Goal: Task Accomplishment & Management: Complete application form

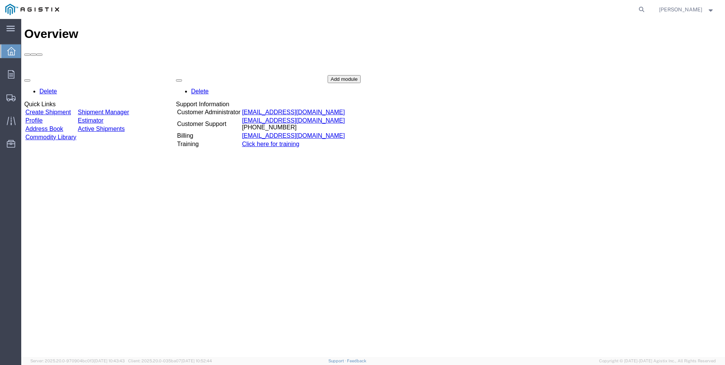
click at [45, 109] on link "Create Shipment" at bounding box center [48, 112] width 46 height 6
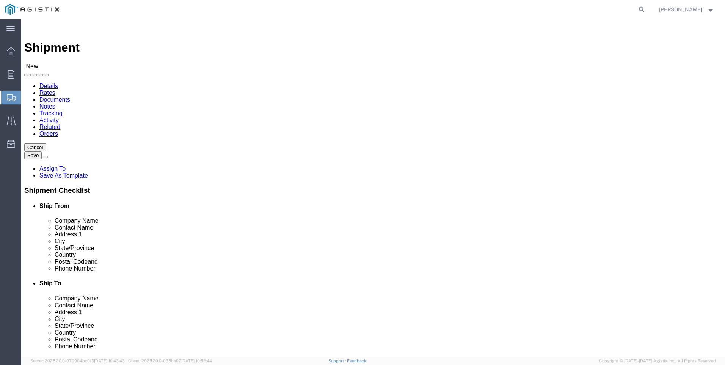
select select
click select "Select PG&E Tri-Pacific Supply Inc"
select select "9596"
click select "Select PG&E Tri-Pacific Supply Inc"
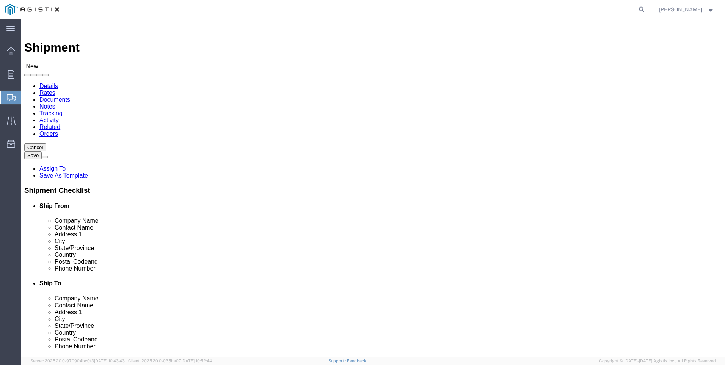
select select "PURCHORD"
select select
select select "MYPROFILE"
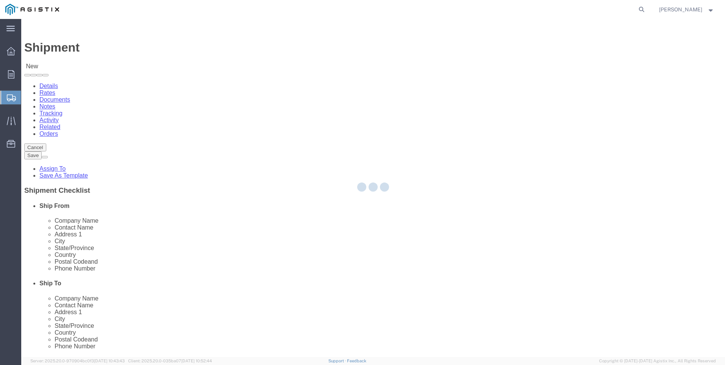
type input "Tri-Pacific Supply Inc"
type input "[PERSON_NAME]"
type input "[STREET_ADDRESS]"
type input "Suite 100"
type input "ROCKLIN"
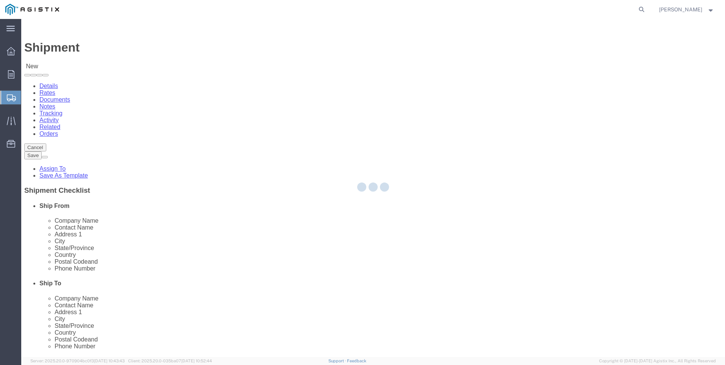
type input "95677"
type input "[PHONE_NUMBER]"
type input "[PERSON_NAME][EMAIL_ADDRESS][PERSON_NAME][DOMAIN_NAME]"
checkbox input "true"
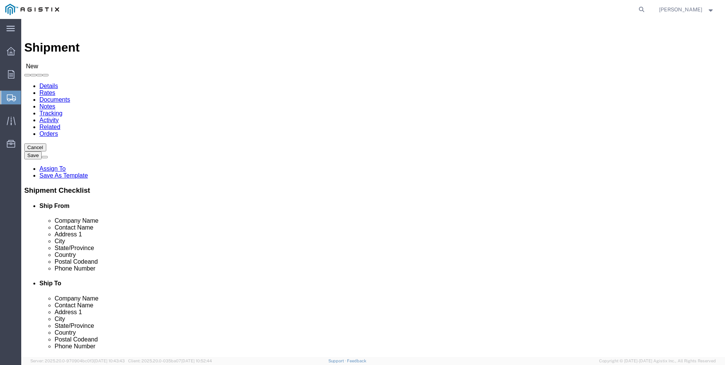
select select "CA"
click select "Select All Others [GEOGRAPHIC_DATA] [GEOGRAPHIC_DATA] [GEOGRAPHIC_DATA] [GEOGRA…"
select select "19740"
click select "Select All Others [GEOGRAPHIC_DATA] [GEOGRAPHIC_DATA] [GEOGRAPHIC_DATA] [GEOGRA…"
click span
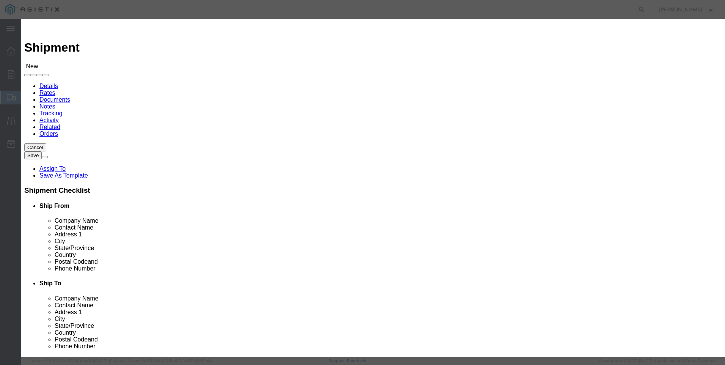
drag, startPoint x: 237, startPoint y: 71, endPoint x: 234, endPoint y: 76, distance: 4.9
click select "Search by Address Book Name City Company Name Contact Name Country CustomerAlia…"
select select "city"
click select "Search by Address Book Name City Company Name Contact Name Country CustomerAlia…"
click input "text"
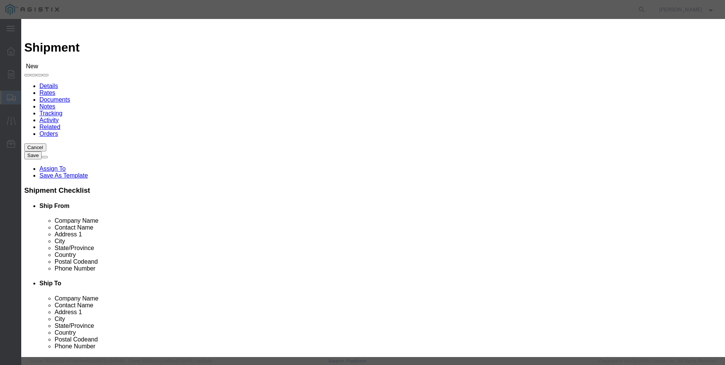
type input "fremont"
click icon "button"
click button "Select"
select select
type input "Pacific Gas and Electric"
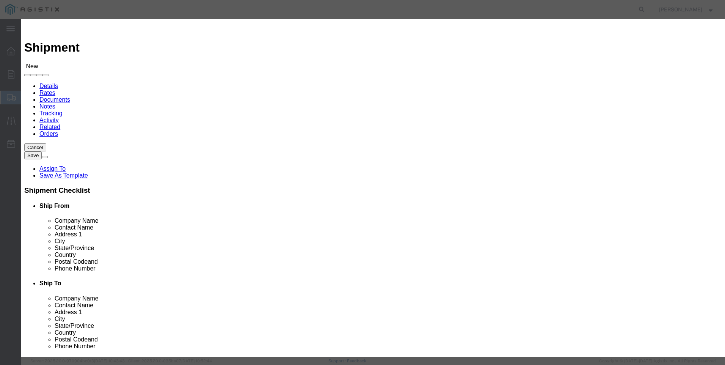
type input "Fremont Warehouse"
type input "[STREET_ADDRESS][PERSON_NAME]"
type input "Fremont"
type input "94538"
type input "[PHONE_NUMBER]"
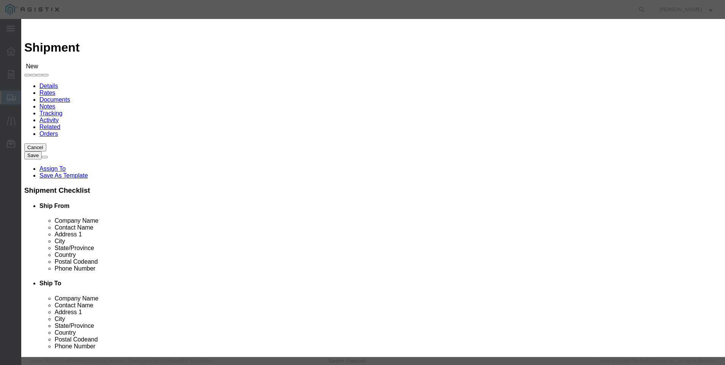
select select "CA"
click button "Close"
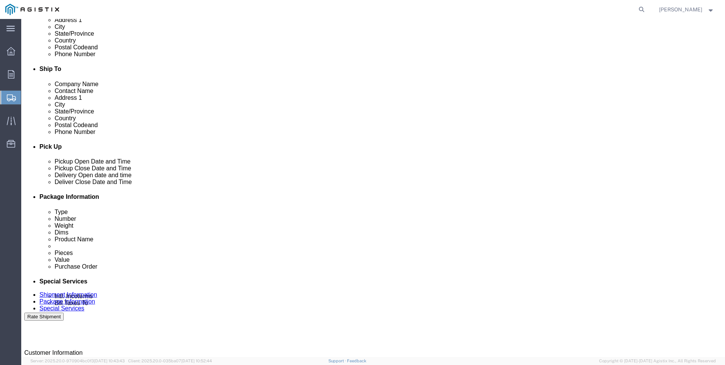
scroll to position [228, 0]
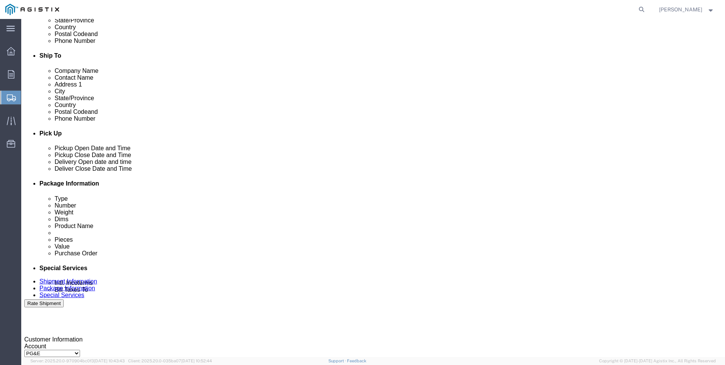
click div
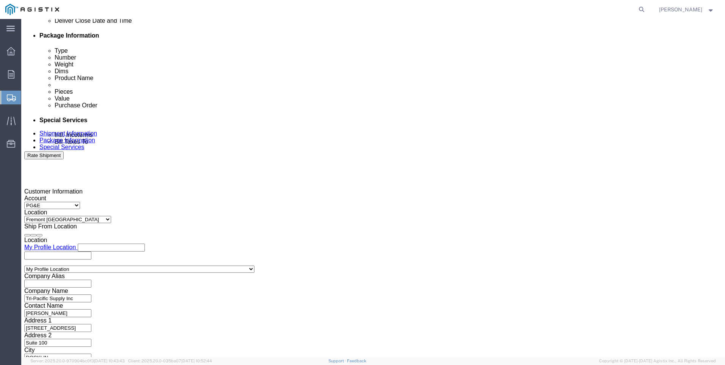
type input "7:00 AM"
click button "Apply"
click div
click input "3:00 AM"
type input "3:00 PM"
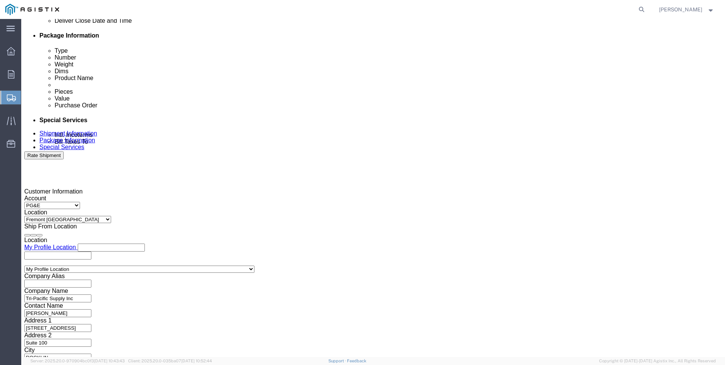
click button "Apply"
click input "text"
type input "3501423988"
drag, startPoint x: 266, startPoint y: 153, endPoint x: 263, endPoint y: 159, distance: 6.8
click select "Select Account Type Activity ID Airline Appointment Number ASN Batch Request # …"
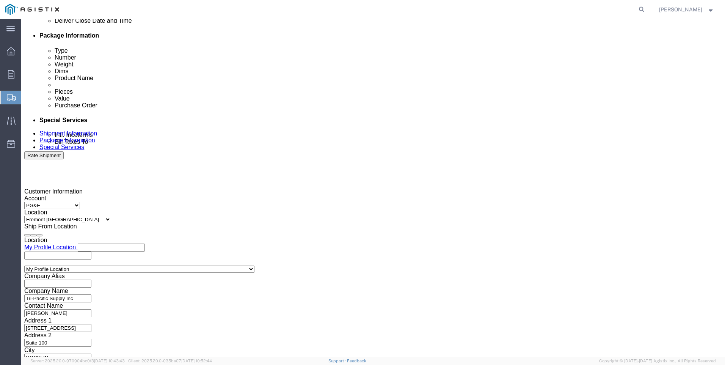
select select "SALEORDR"
click select "Select Account Type Activity ID Airline Appointment Number ASN Batch Request # …"
click input "text"
drag, startPoint x: 282, startPoint y: 156, endPoint x: 290, endPoint y: 152, distance: 9.0
click input "so 0055430"
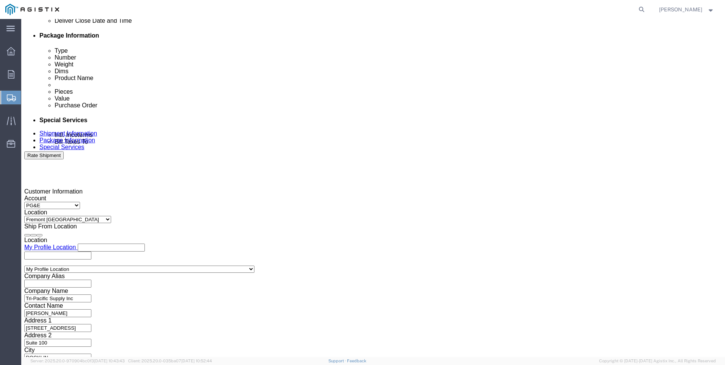
type input "SO# 0055430"
click button "Continue"
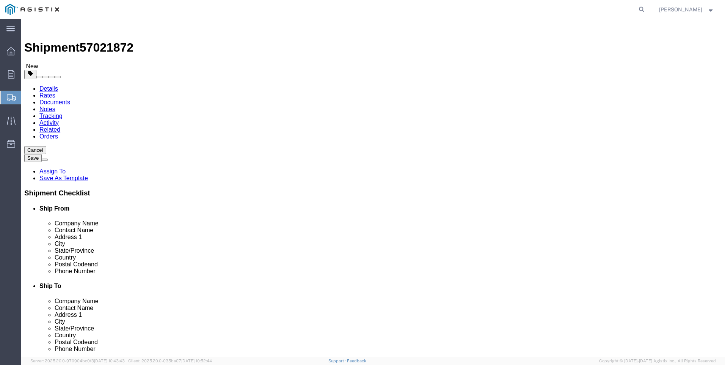
drag, startPoint x: 257, startPoint y: 134, endPoint x: 254, endPoint y: 138, distance: 4.6
click select "Select Bulk Bundle(s) Cardboard Box(es) Carton(s) Crate(s) Drum(s) (Fiberboard)…"
select select "PSNS"
click select "Select Bulk Bundle(s) Cardboard Box(es) Carton(s) Crate(s) Drum(s) (Fiberboard)…"
click input "text"
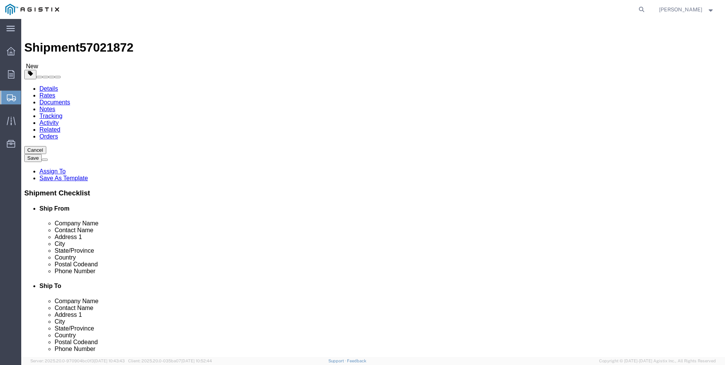
type input "24"
type input "25"
type input "150"
click link "Add Content"
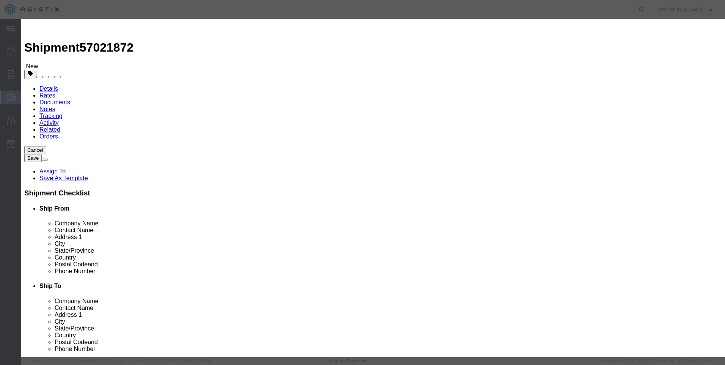
click input "text"
type input "M449936"
click td "Model:"
select select
select select "USD"
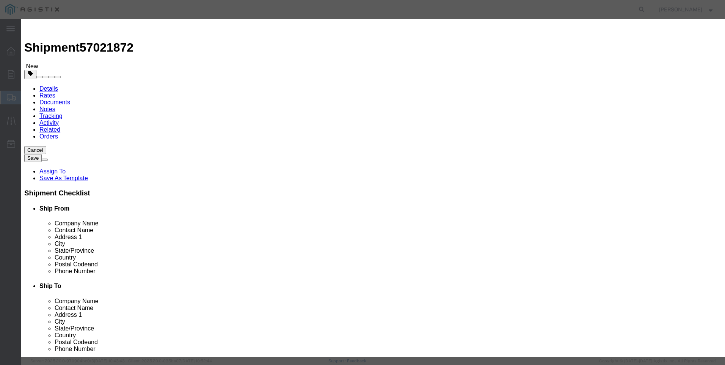
type input "VALVE ASSY GAS 1-3/4" 441-57S 2" & 3""
type input "M449936"
drag, startPoint x: 329, startPoint y: 59, endPoint x: 163, endPoint y: 55, distance: 166.6
click div "Product Name VALVE ASSY GAS 1-3/4" 441-57S 2" & 3" M449936"
type input "VALVE ASSY GAS 1-3/4" 441-57S 2" & 3""
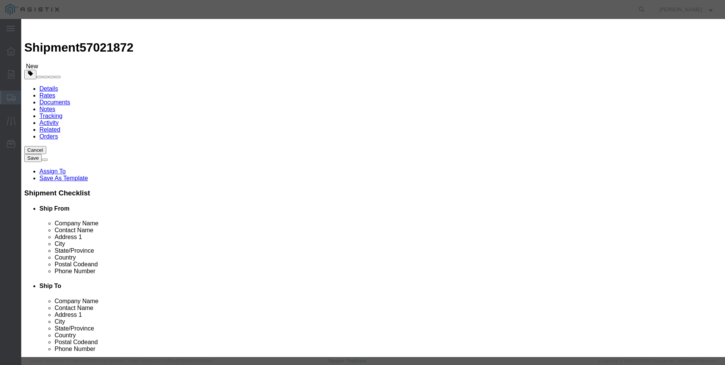
click textarea
paste textarea "VALVE ASSY GAS 1-3/4" 441-57S 2" & 3""
type textarea "VALVE ASSY GAS 1-3/4" 441-57S 2" & 3""
drag, startPoint x: 325, startPoint y: 58, endPoint x: 169, endPoint y: 46, distance: 156.4
click div "Commodity library Product Name VALVE ASSY GAS 1-3/4" 441-57S 2" & 3" M449936 Pi…"
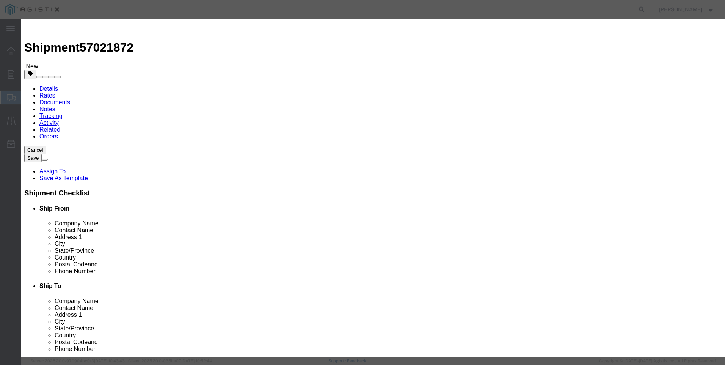
type input "M449936"
click div "Commodity library"
click input "text"
type input "2"
type input "1820"
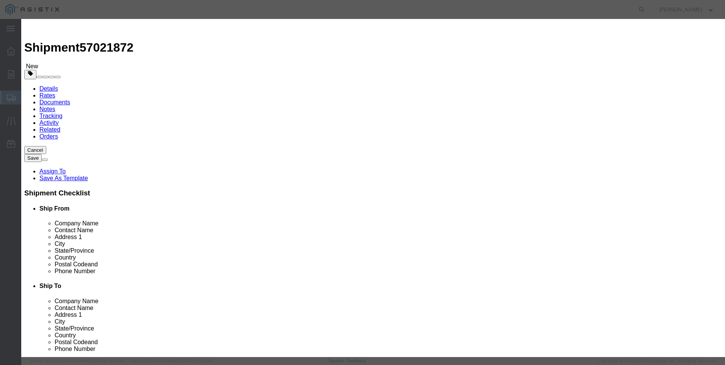
click select "Select 50 55 60 65 70 85 92.5 100 125 175 250 300 400"
select select "70"
click select "Select 50 55 60 65 70 85 92.5 100 125 175 250 300 400"
click button "Save & Add Another"
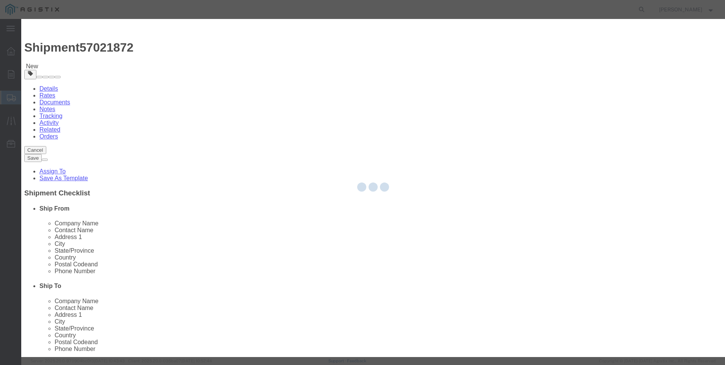
select select "EA"
select select
select select "USD"
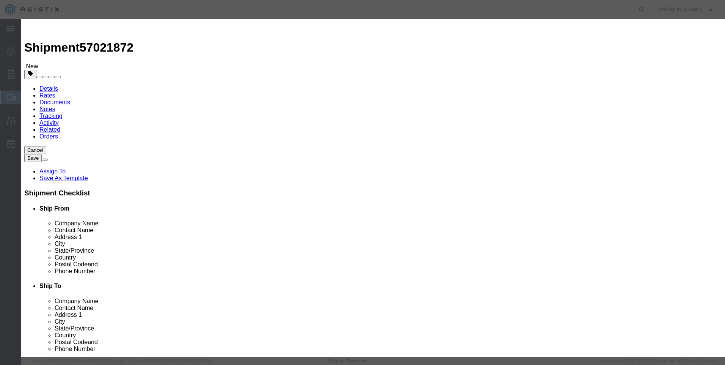
click input "text"
type input "M449939"
click td "Model:"
select select
type input "VALVE ASSY 2-1/8" GAS 441-57S 3" POLY-U"
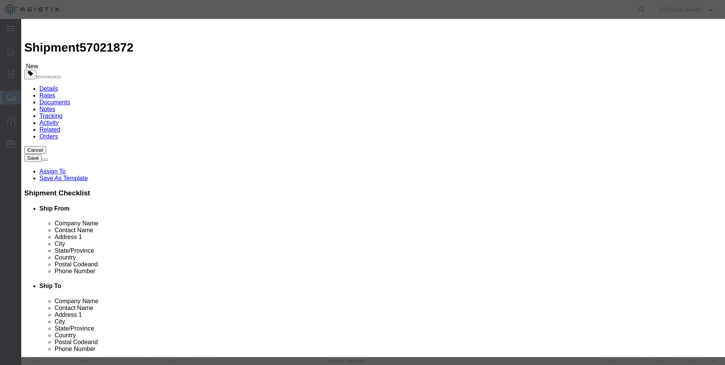
type input "M449939"
drag, startPoint x: 337, startPoint y: 58, endPoint x: 198, endPoint y: 58, distance: 138.9
click div "Product Name VALVE ASSY 2-1/8" GAS 441-57S 3" POLY-U M449939"
type input "VALVE ASSY 2-1/8" GAS 441-57S 3" POLY-U"
click textarea
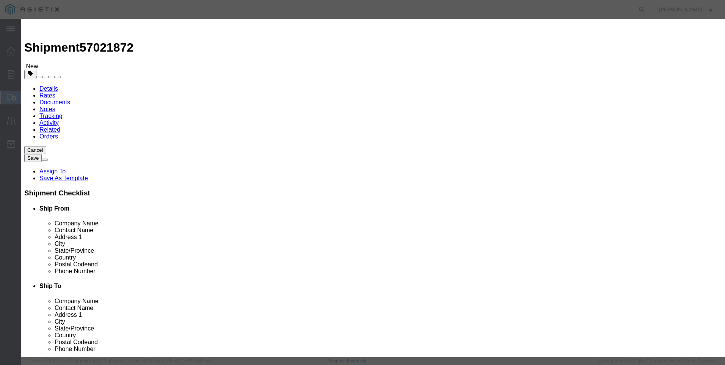
paste textarea "VALVE ASSY 2-1/8" GAS 441-57S 3" POLY-U"
type textarea "VALVE ASSY 2-1/8" GAS 441-57S 3" POLY-U"
drag, startPoint x: 338, startPoint y: 57, endPoint x: 87, endPoint y: 39, distance: 251.4
click div "Add content Commodity library Product Name VALVE ASSY 2-1/8" GAS 441-57S 3" POL…"
type input "M449939"
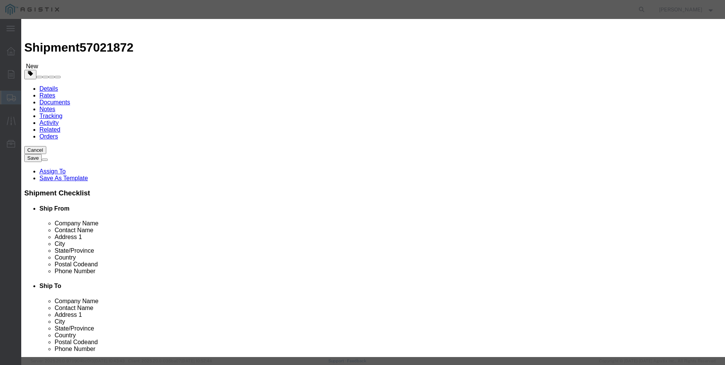
click label "Country Of Origin"
click input "text"
type input "4"
type input "3640"
click select "Select 50 55 60 65 70 85 92.5 100 125 175 250 300 400"
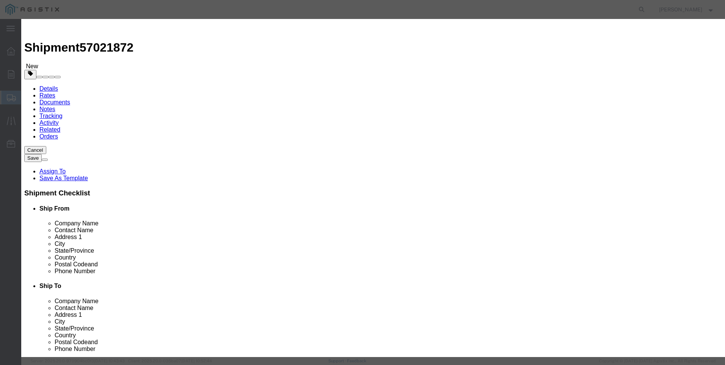
select select "70"
click select "Select 50 55 60 65 70 85 92.5 100 125 175 250 300 400"
click button "Save & Add Another"
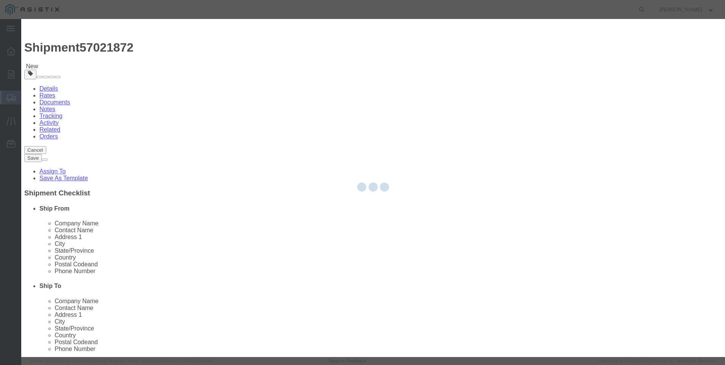
select select "EA"
select select
select select "USD"
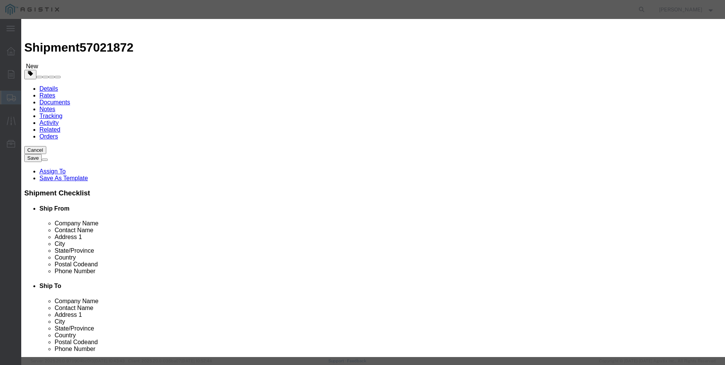
click input "text"
type input "M447761"
click td "Sku: M447761"
select select
type input "SPRING RGLTR 461-S8 AND 461-S12 BLUE 2""
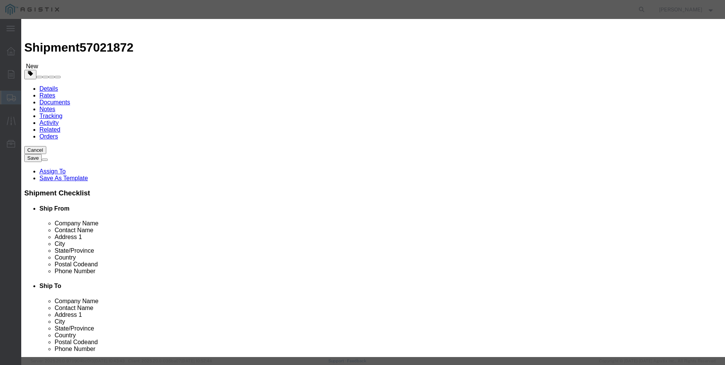
type input "M447761"
drag, startPoint x: 338, startPoint y: 58, endPoint x: 175, endPoint y: 50, distance: 163.7
click div "Commodity library Product Name SPRING RGLTR 461-S8 AND 461-S12 BLUE 2" M447761 …"
type input "SPRING RGLTR 461-S8 AND 461-S12 BLUE 2""
click textarea
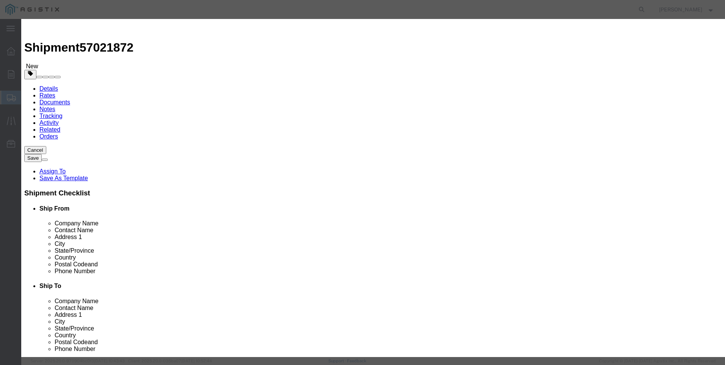
paste textarea "SPRING RGLTR 461-S8 AND 461-S12 BLUE 2""
type textarea "SPRING RGLTR 461-S8 AND 461-S12 BLUE 2""
drag, startPoint x: 338, startPoint y: 57, endPoint x: 84, endPoint y: 44, distance: 253.8
click div "Add content Commodity library Product Name SPRING RGLTR 461-S8 AND 461-S12 BLUE…"
type input "M447761 / 090-70-021-04"
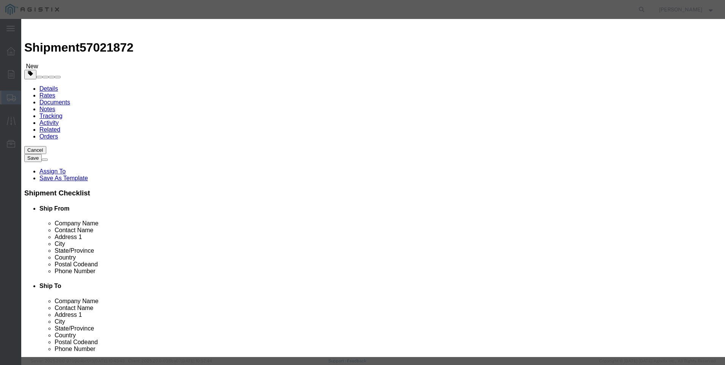
click input "text"
type input "8"
type input "552"
click select "Select 50 55 60 65 70 85 92.5 100 125 175 250 300 400"
select select "70"
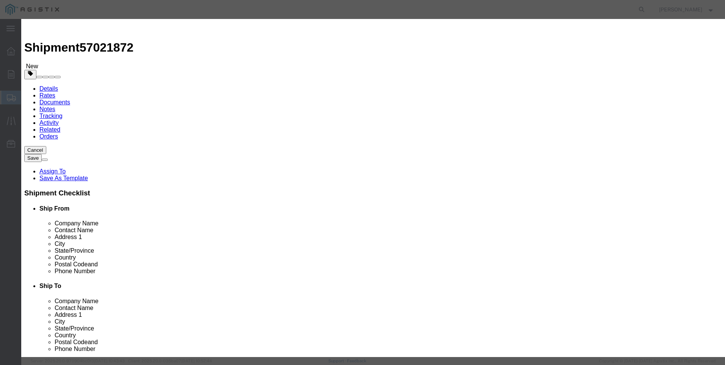
click select "Select 50 55 60 65 70 85 92.5 100 125 175 250 300 400"
click button "Save & Add Another"
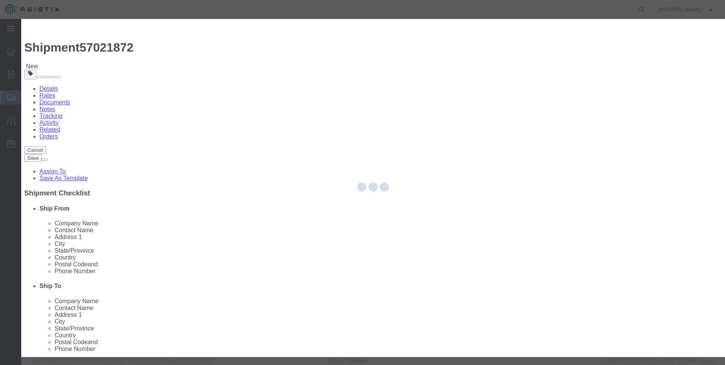
select select "EA"
select select
select select "USD"
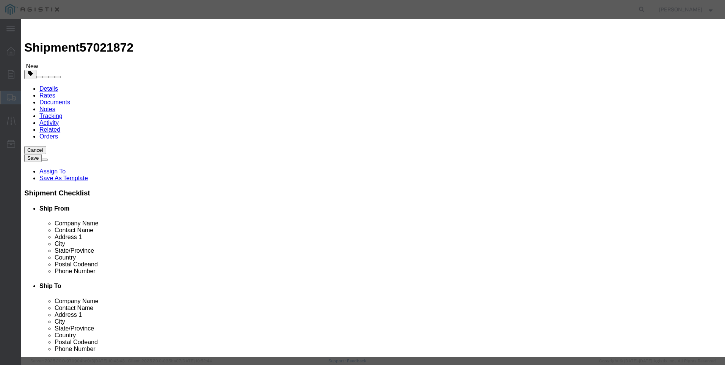
click input "text"
type input "M447783"
click td "Name: SPRING RGLTR 5-10 PSIG 461-S8 RED 2""
select select
type input "SPRING RGLTR 5-10 PSIG 461-S8 RED 2""
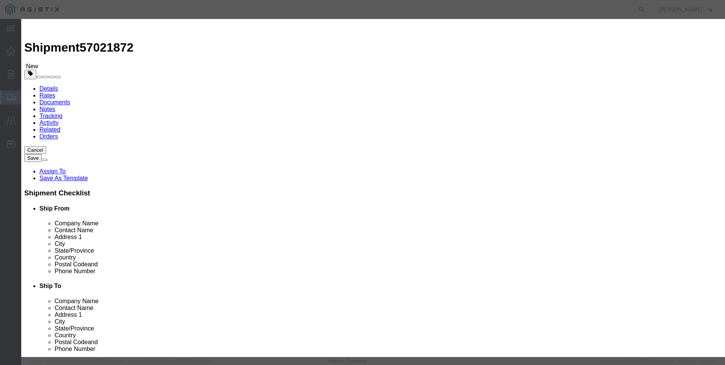
type input "M447783"
drag, startPoint x: 334, startPoint y: 59, endPoint x: 204, endPoint y: 50, distance: 130.4
click div "Commodity library Product Name SPRING RGLTR 5-10 PSIG 461-S8 RED 2" M447783 Pie…"
type input "SPRING RGLTR 5-10 PSIG 461-S8 RED 2""
click textarea
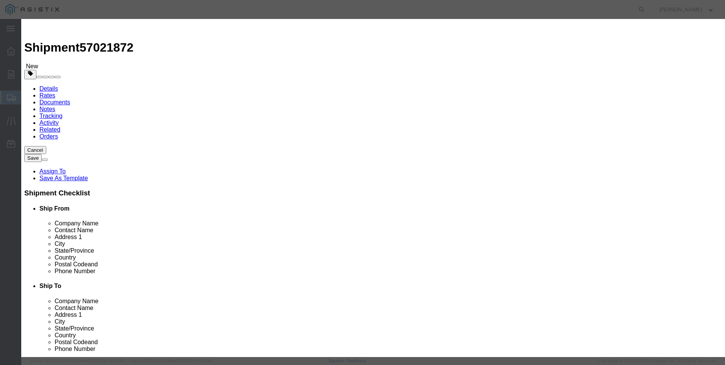
paste textarea "SPRING RGLTR 5-10 PSIG 461-S8 RED 2""
type textarea "SPRING RGLTR 5-10 PSIG 461-S8 RED 2""
drag, startPoint x: 326, startPoint y: 57, endPoint x: 69, endPoint y: 33, distance: 258.1
click div "Add content Commodity library Product Name SPRING RGLTR 5-10 PSIG 461-S8 RED 2"…"
type input "M447783 / 090-70-021-05"
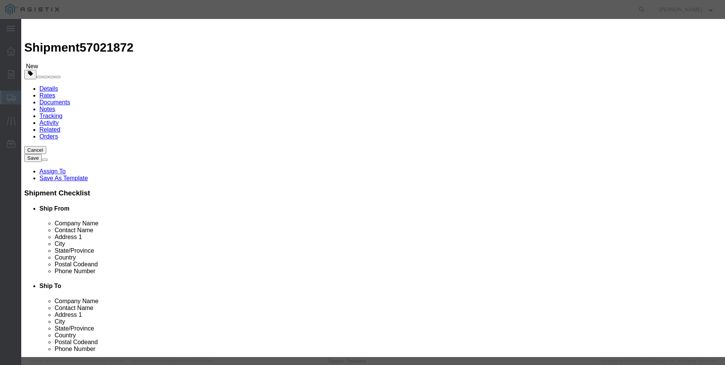
click input "text"
type input "12"
click input "text"
type input "1260"
click button "Save & Add Another"
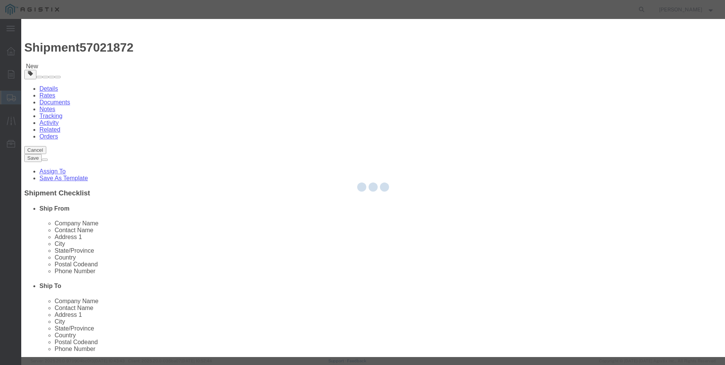
select select "EA"
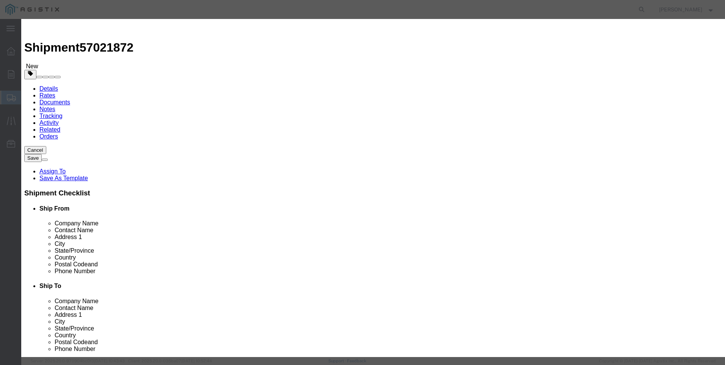
select select "USD"
click input "text"
type input "M449187"
click td "Name: SPRING YELLOW REGULATOR 461-S12 7-29# WC"
select select
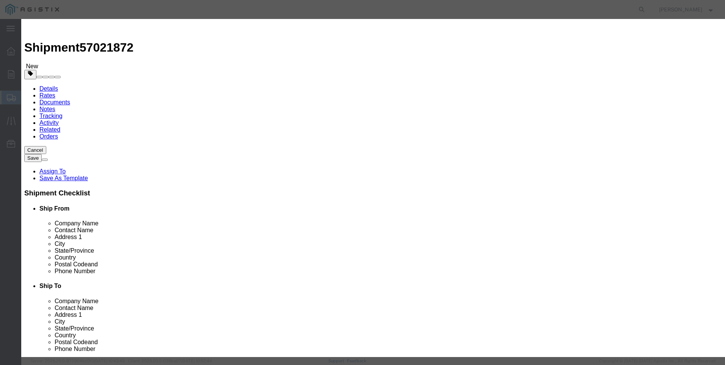
type input "SPRING YELLOW REGULATOR 461-S12 7-29# WC"
type input "M449187"
drag, startPoint x: 342, startPoint y: 57, endPoint x: 349, endPoint y: 60, distance: 7.8
click div "SPRING YELLOW REGULATOR 461-S12 7-29# WC M449187"
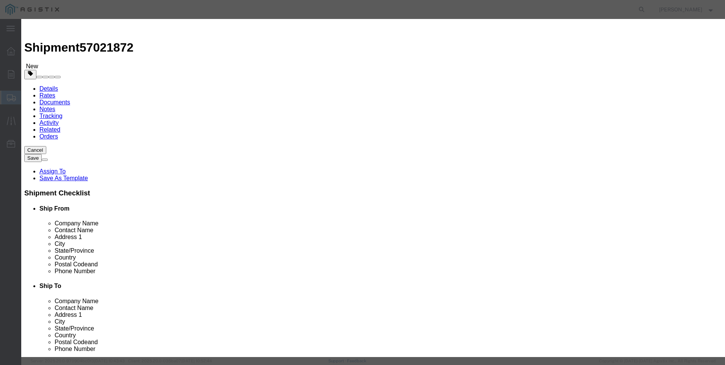
type input "SPRING YELLOW REGULATOR 461-S12 7-29# WC"
click div "Commodity library"
drag, startPoint x: 341, startPoint y: 57, endPoint x: 198, endPoint y: 48, distance: 143.7
click div "Commodity library Product Name SPRING YELLOW REGULATOR 461-S12 7-29# WC M449187…"
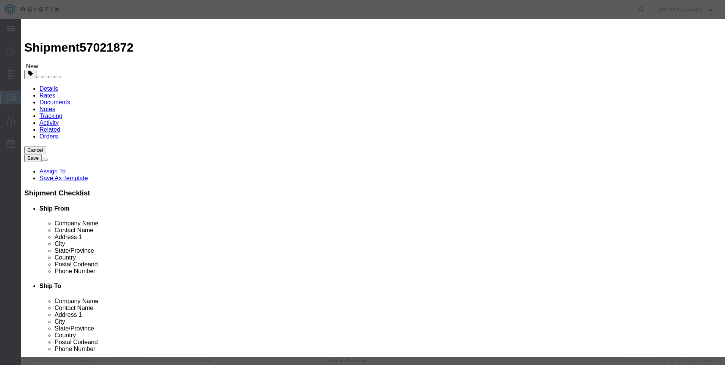
click textarea
paste textarea "SPRING YELLOW REGULATOR 461-S12 7-29# W"
type textarea "SPRING YELLOW REGULATOR 461-S12 7-29# WC"
drag, startPoint x: 341, startPoint y: 58, endPoint x: 23, endPoint y: 36, distance: 319.5
click div "Add content Commodity library Product Name SPRING YELLOW REGULATOR 461-S12 7-29…"
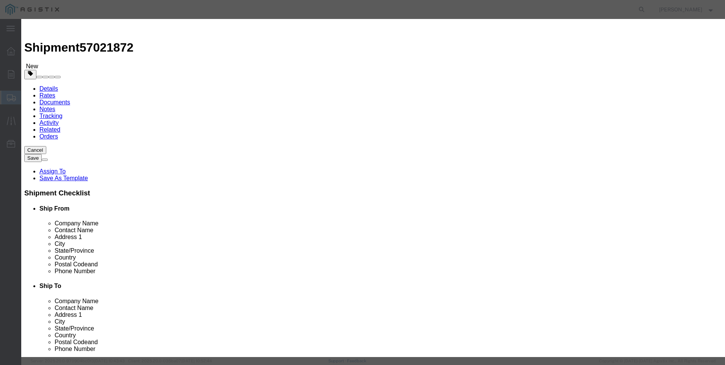
type input "C"
drag, startPoint x: 230, startPoint y: 58, endPoint x: 154, endPoint y: 47, distance: 76.7
click div "Commodity library Product Name C C Name: - - Sku: Model: C E0182 Des c ription:…"
type input "M449187 / 090-70-021-02"
click input "text"
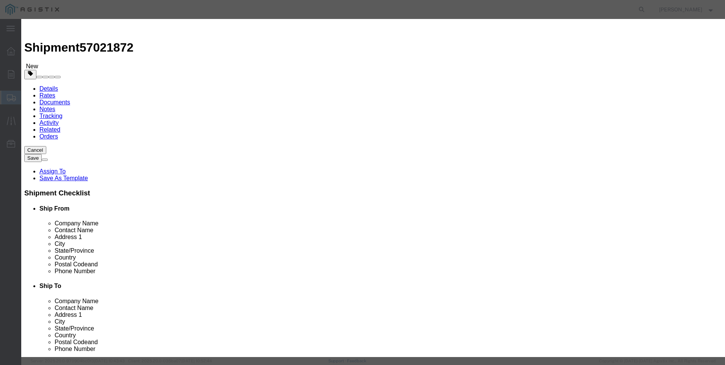
type input "16"
click input "text"
type input "1408"
click select "Select 50 55 60 65 70 85 92.5 100 125 175 250 300 400"
select select "70"
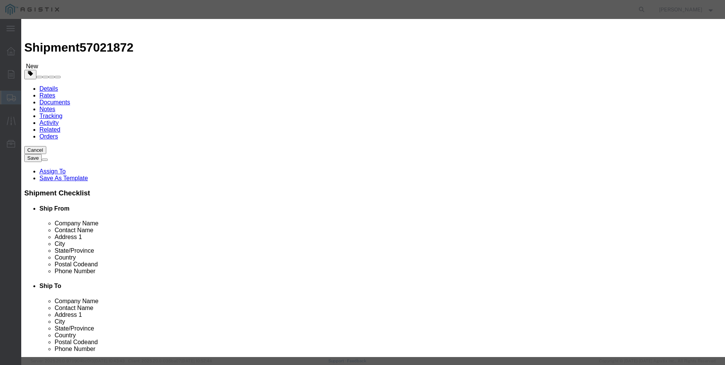
click select "Select 50 55 60 65 70 85 92.5 100 125 175 250 300 400"
click button "Save & Add Another"
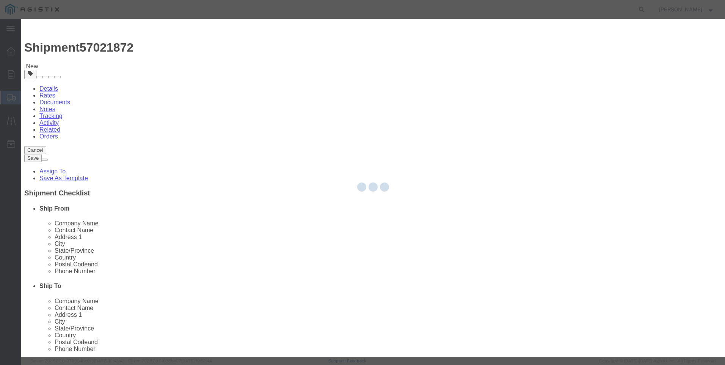
select select "EA"
select select
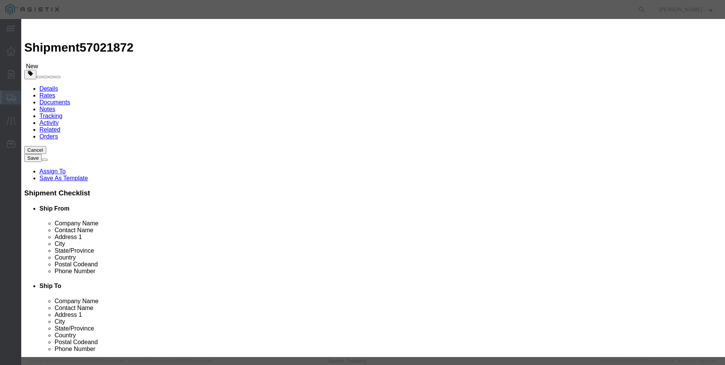
select select "USD"
click input "text"
type input "M449932"
click td "Name: SPRING GAS SENSUS 461-57S BK 50-75 PSIG"
select select
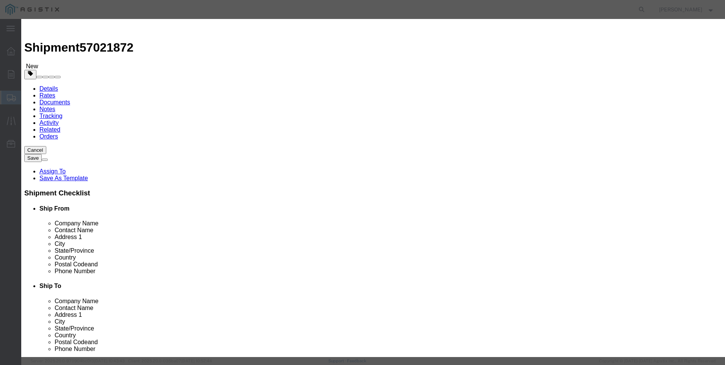
type input "SPRING GAS SENSUS 461-57S BK 50-75 PSIG"
type input "M449932"
drag, startPoint x: 340, startPoint y: 57, endPoint x: 179, endPoint y: 49, distance: 161.8
click div "Commodity library Product Name SPRING GAS SENSUS 461-57S BK 50-75 PSIG M449932 …"
type input "SPRING GAS SENSUS 461-57S BK 50-75 PSIG"
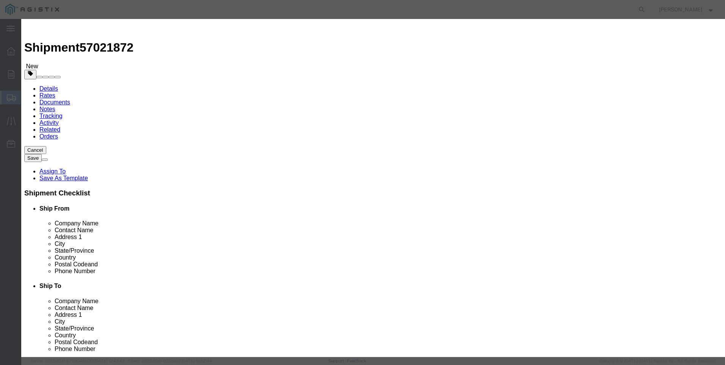
click textarea
paste textarea "SPRING GAS SENSUS 461-57S BK 50-75 PSIG"
type textarea "SPRING GAS SENSUS 461-57S BK 50-75 PSIG"
drag, startPoint x: 338, startPoint y: 57, endPoint x: 94, endPoint y: 48, distance: 244.9
click div "Add content Commodity library Product Name SPRING GAS SENSUS 461-57S BK 50-75 P…"
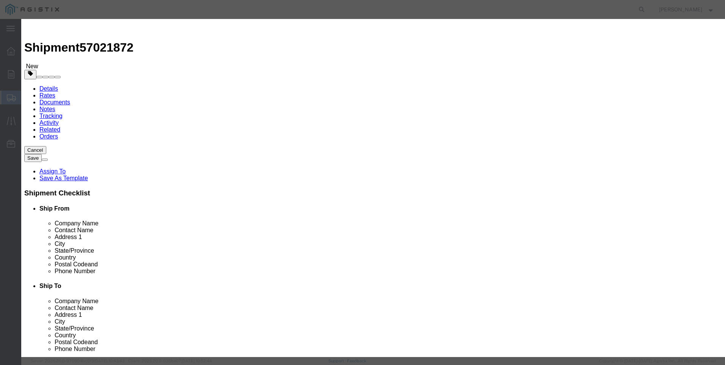
type input "M449932 / 091-00-021-00"
click input "text"
type input "5"
click input "text"
type input "700"
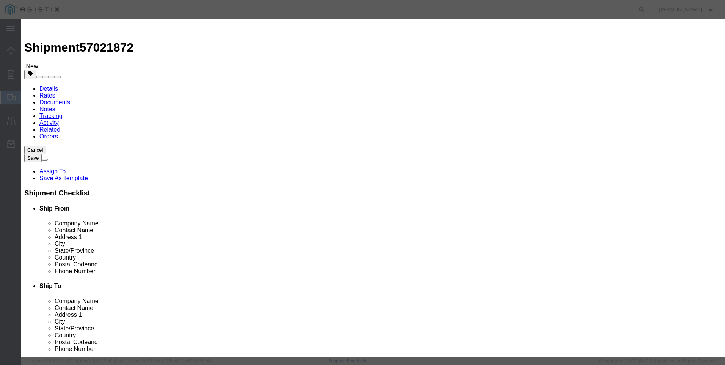
drag, startPoint x: 270, startPoint y: 99, endPoint x: 266, endPoint y: 104, distance: 5.6
click select "Select 50 55 60 65 70 85 92.5 100 125 175 250 300 400"
select select "70"
click select "Select 50 55 60 65 70 85 92.5 100 125 175 250 300 400"
click button "Save & Add Another"
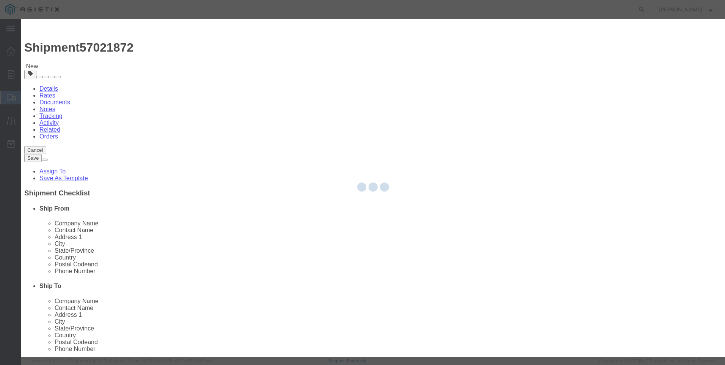
select select "EA"
select select
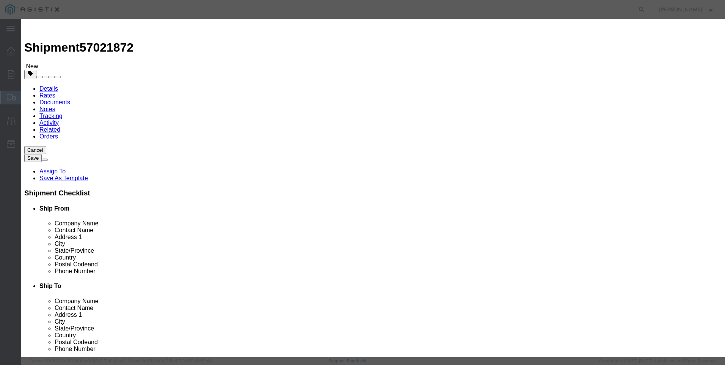
select select "USD"
click input "text"
type input "M447752"
click td "Name: SPRING RGLTR 7.5-15 PSIG 461-57S BLUE 2""
select select
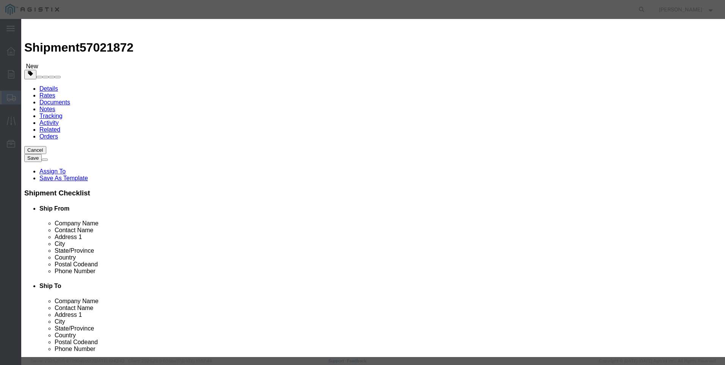
type input "SPRING RGLTR 7.5-15 PSIG 461-57S BLUE 2""
type input "M447752"
drag, startPoint x: 339, startPoint y: 58, endPoint x: 202, endPoint y: 56, distance: 137.4
click div "Product Name SPRING RGLTR 7.5-15 PSIG 461-57S BLUE 2" M447752"
type input "SPRING RGLTR 7.5-15 PSIG 461-57S BLUE 2""
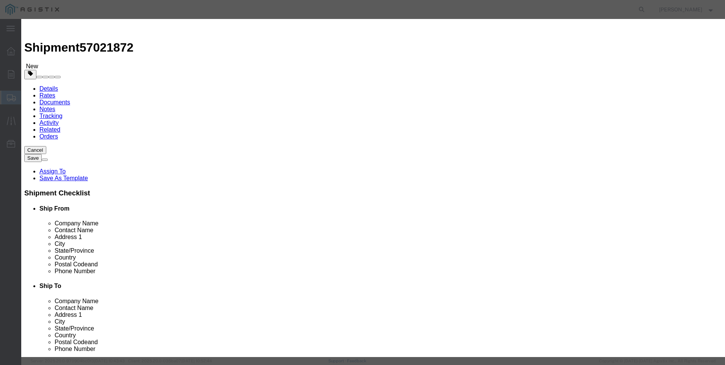
click textarea
paste textarea "SPRING RGLTR 7.5-15 PSIG 461-57S BLUE 2""
type textarea "SPRING RGLTR 7.5-15 PSIG 461-57S BLUE 2""
drag, startPoint x: 327, startPoint y: 57, endPoint x: 161, endPoint y: 48, distance: 166.0
click div "Commodity library Product Name SPRING RGLTR 7.5-15 PSIG 461-57S BLUE 2" M447752…"
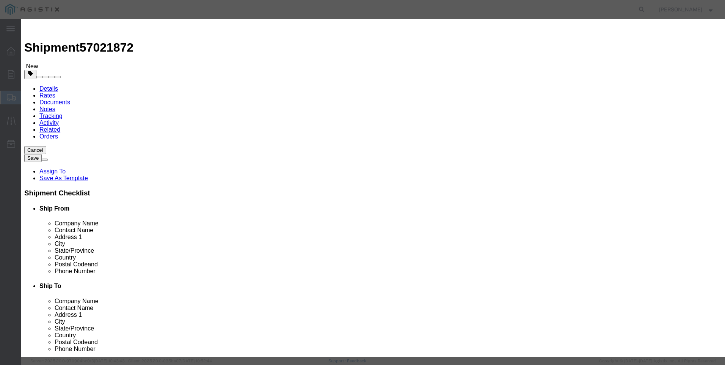
type input "M447752 / 091-00-021-03"
click input "text"
type input "1"
click input "text"
type input "140"
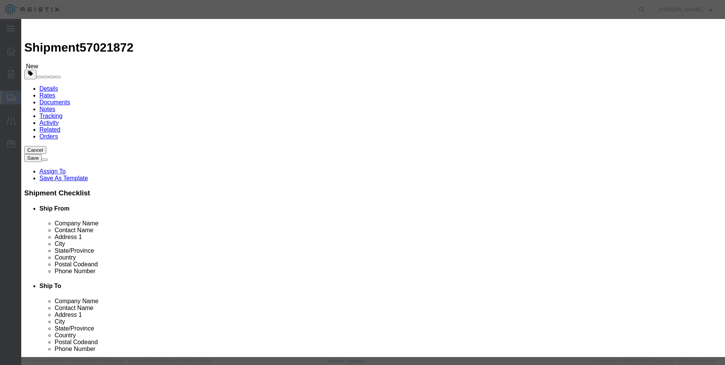
click select "Select 50 55 60 65 70 85 92.5 100 125 175 250 300 400"
select select "70"
click select "Select 50 55 60 65 70 85 92.5 100 125 175 250 300 400"
click button "Save & Add Another"
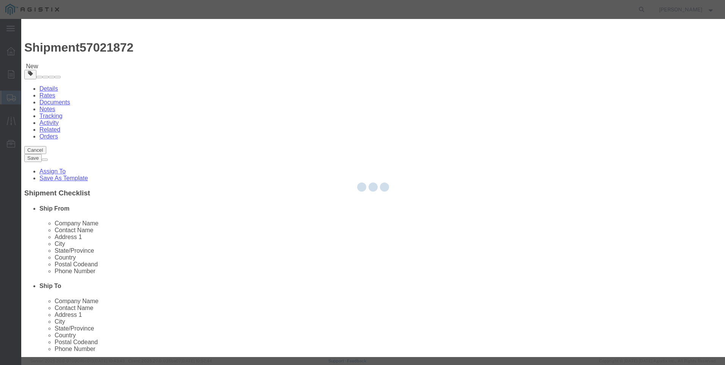
select select "EA"
select select
select select "USD"
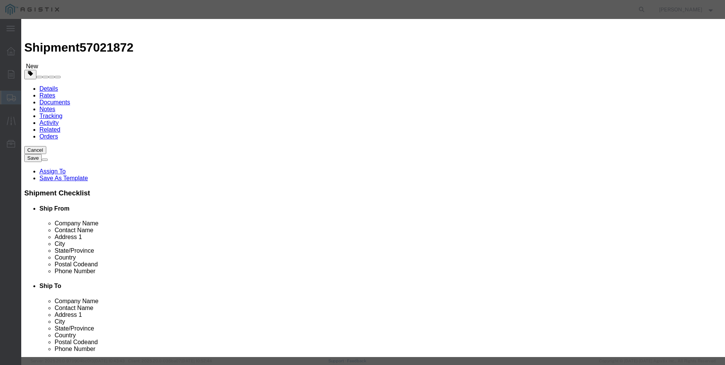
click input "text"
type input "M449938"
click td "Model:"
select select
type input "VALVE ASSY 2-1/8" GAS 441-57S 3" BUNA-N"
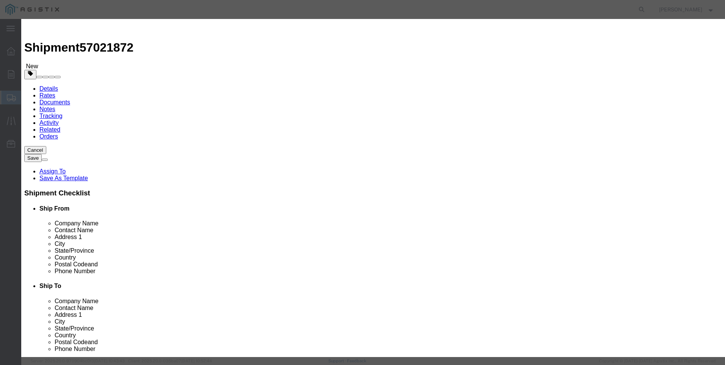
type input "M449938"
drag, startPoint x: 337, startPoint y: 60, endPoint x: 203, endPoint y: 58, distance: 134.0
click div "Product Name VALVE ASSY 2-1/8" GAS 441-57S 3" BUNA-N M449938"
type input "VALVE ASSY 2-1/8" GAS 441-57S 3" BUNA-N"
click textarea
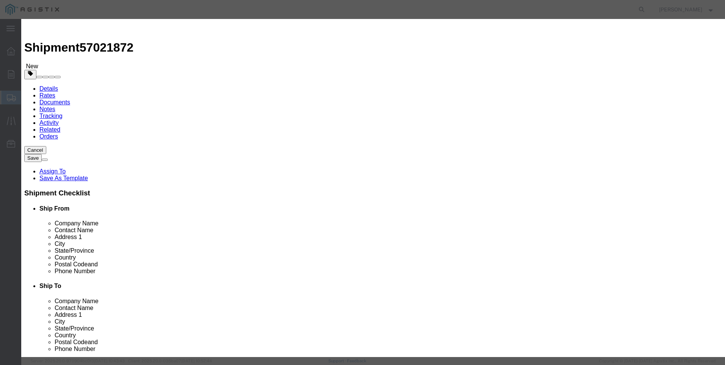
paste textarea "VALVE ASSY 2-1/8" GAS 441-57S 3" BUNA-N"
type textarea "VALVE ASSY 2-1/8" GAS 441-57S 3" BUNA-N"
drag, startPoint x: 338, startPoint y: 58, endPoint x: 170, endPoint y: 63, distance: 168.2
click div "Product Name VALVE ASSY 2-1/8" GAS 441-57S 3" BUNA-N M449938"
type input "M449938 / 090-20-515-67"
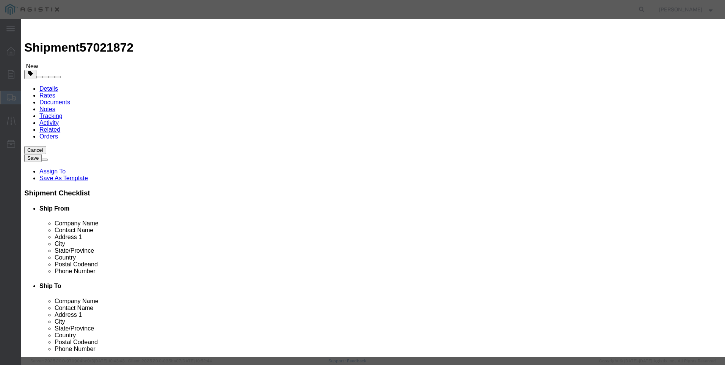
click input "text"
type input "2"
drag, startPoint x: 223, startPoint y: 87, endPoint x: 228, endPoint y: 86, distance: 5.4
click input "text"
type input "1506"
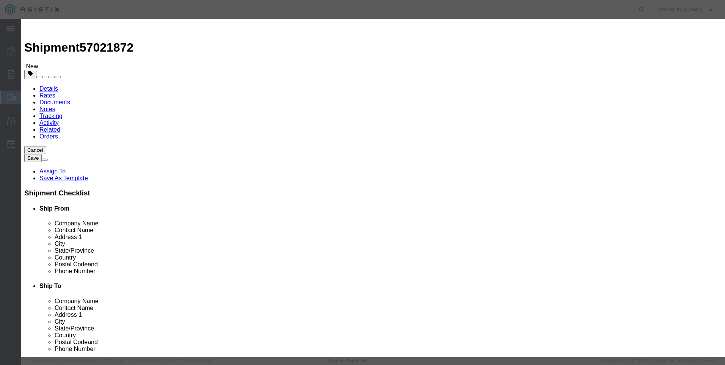
click select "Select 50 55 60 65 70 85 92.5 100 125 175 250 300 400"
select select "70"
click select "Select 50 55 60 65 70 85 92.5 100 125 175 250 300 400"
click button "Save & Add Another"
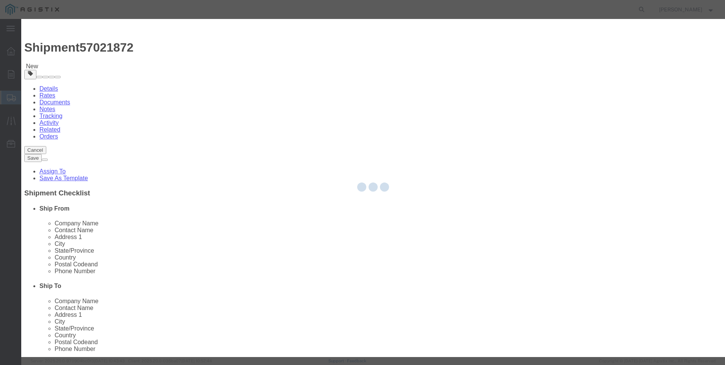
select select "EA"
select select
select select "USD"
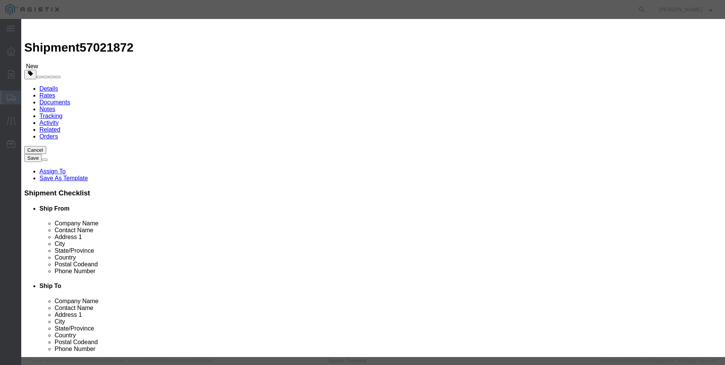
click input "text"
type input "M447804"
click td "Model:"
select select
type input "[MEDICAL_DATA] RGLTR SENSUS 461-57S 5""
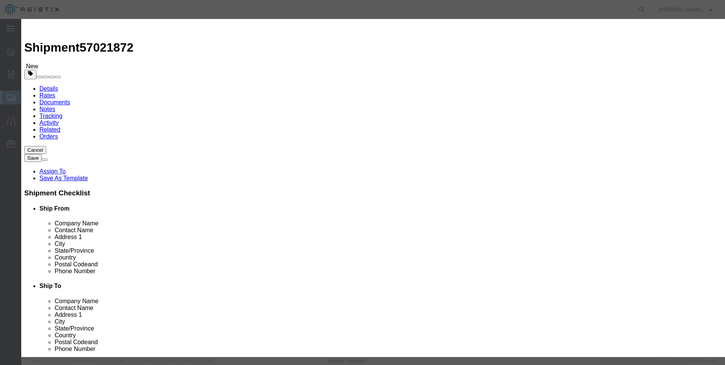
type input "M447804"
drag, startPoint x: 329, startPoint y: 57, endPoint x: 85, endPoint y: 50, distance: 244.4
click div "Add content Commodity library Product Name [MEDICAL_DATA] RGLTR SENSUS 461-57S …"
type input "[MEDICAL_DATA] RGLTR SENSUS 461-57S 5""
click textarea
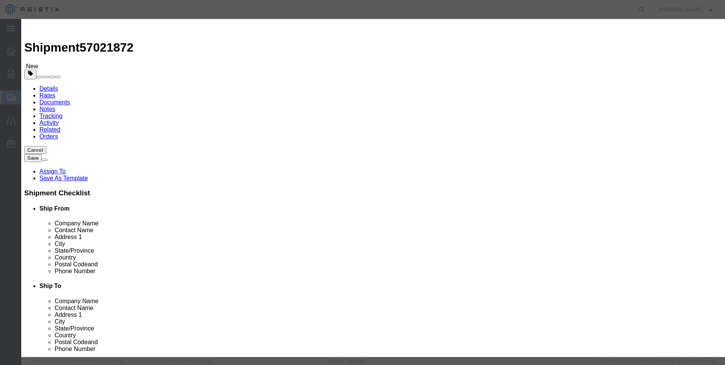
paste textarea "[MEDICAL_DATA] RGLTR SENSUS 461-57S 5""
type textarea "[MEDICAL_DATA] RGLTR SENSUS 461-57S 5""
drag, startPoint x: 334, startPoint y: 60, endPoint x: 176, endPoint y: 51, distance: 158.1
click div "Commodity library Product Name [MEDICAL_DATA] RGLTR SENSUS 461-57S 5" M447804 P…"
type input "M447804 / 091-00-350-00"
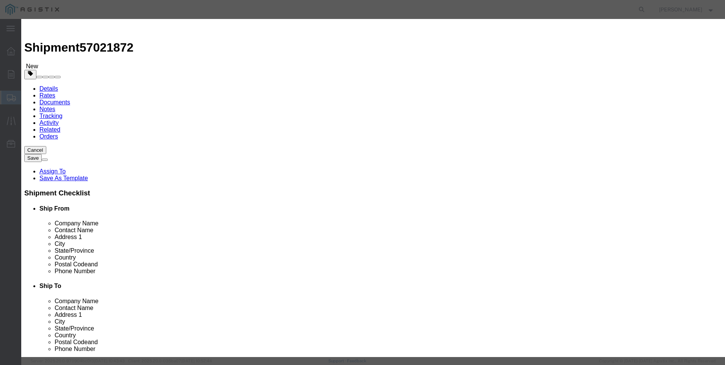
click input "text"
type input "4"
click input "text"
type input "1152"
click select "Select 50 55 60 65 70 85 92.5 100 125 175 250 300 400"
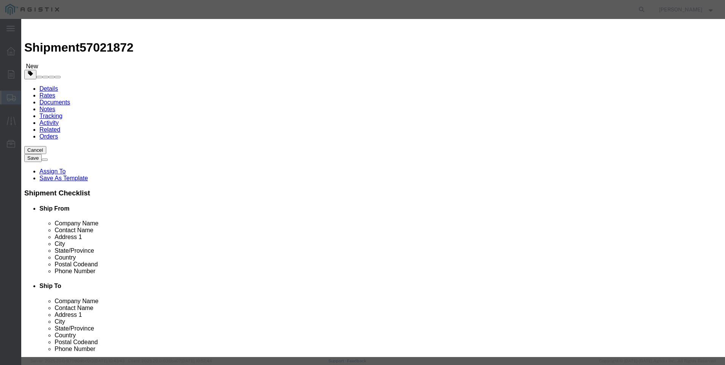
select select "70"
click select "Select 50 55 60 65 70 85 92.5 100 125 175 250 300 400"
click button "Save & Add Another"
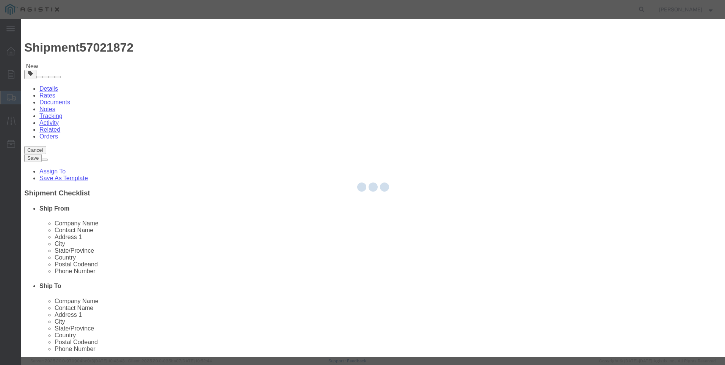
select select "EA"
select select
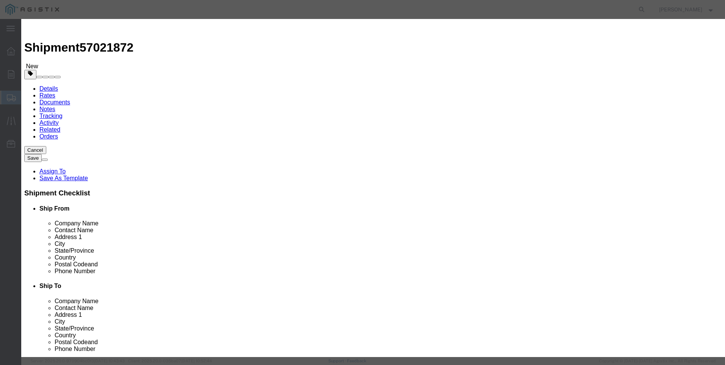
click input "text"
click td "Name: [MEDICAL_DATA] RGLTR SENSUS 461-S12 12""
drag, startPoint x: 335, startPoint y: 57, endPoint x: 163, endPoint y: 53, distance: 171.9
click div "Product Name [MEDICAL_DATA] RGLTR SENSUS 461-S12 12" M447807"
click h3 "Add content"
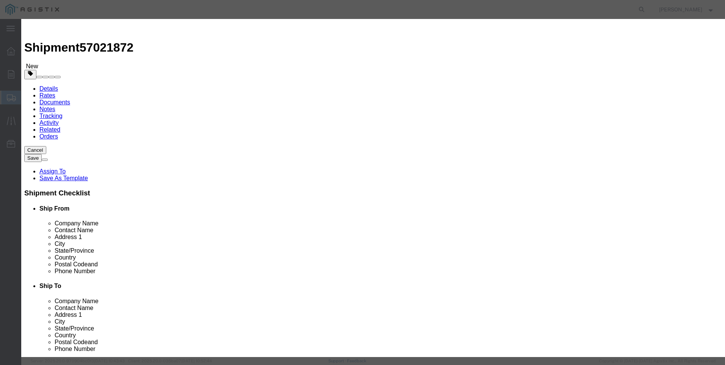
click textarea
paste textarea "[MEDICAL_DATA] RGLTR SENSUS 461-S12 12""
drag, startPoint x: 331, startPoint y: 59, endPoint x: 192, endPoint y: 55, distance: 139.7
click div "Product Name [MEDICAL_DATA] RGLTR SENSUS 461-S12 12" M447807"
click input "text"
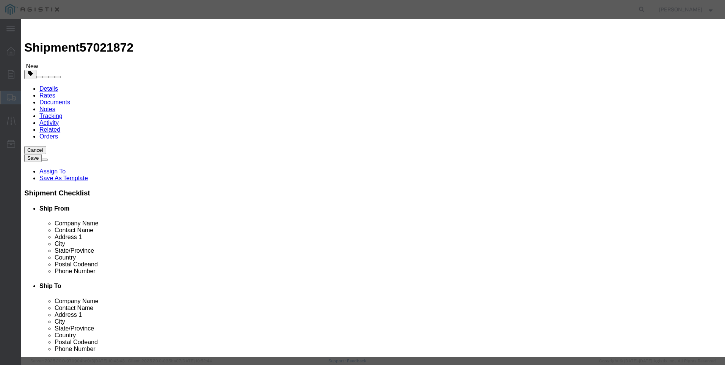
click input "text"
click select "Select 50 55 60 65 70 85 92.5 100 125 175 250 300 400"
click button "Save & Add Another"
click input "text"
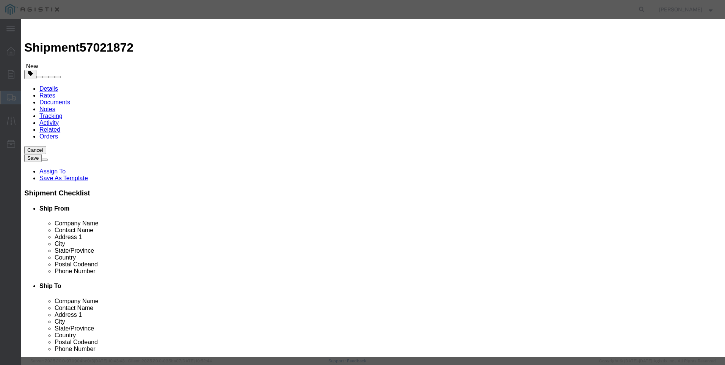
click td "Name: SPRING WHITE 1-5 PSIG REGULATOR RPC 245"
drag, startPoint x: 340, startPoint y: 58, endPoint x: 262, endPoint y: 57, distance: 78.2
click div "SPRING WHITE 1-5 PSIG REGULATOR RPC 245 M448535"
click textarea
paste textarea "SPRING WHITE 1-5 PSIG REGULATOR RPC 245"
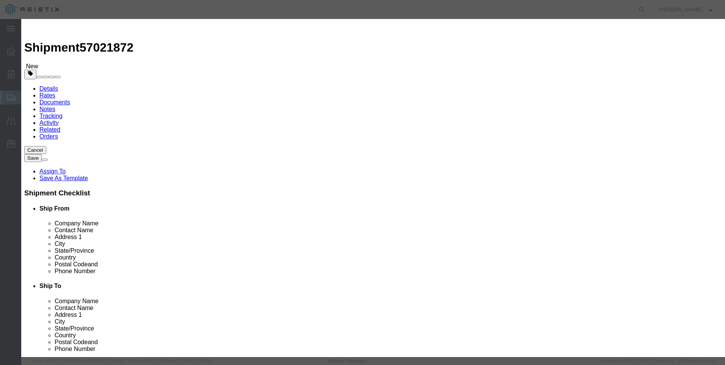
drag, startPoint x: 341, startPoint y: 57, endPoint x: 164, endPoint y: 57, distance: 177.2
click div "Product Name SPRING WHITE 1-5 PSIG REGULATOR RPC 245 M448535"
click div
click input "text"
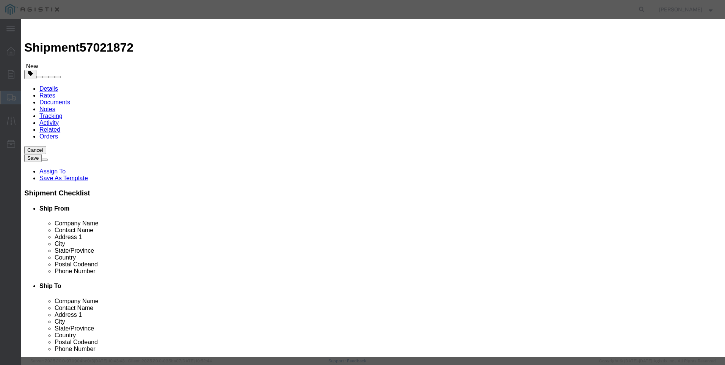
click select "Select 50 55 60 65 70 85 92.5 100 125 175 250 300 400"
click button "Save & Add Another"
click input "text"
click td "Model:"
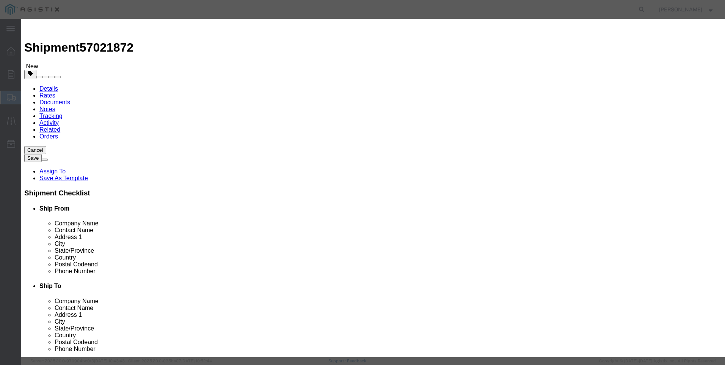
drag, startPoint x: 335, startPoint y: 60, endPoint x: 211, endPoint y: 58, distance: 123.7
click div "Product Name SPRING GRAY 3-15 PSIG RGLTR RPC 243 M449179"
click textarea
paste textarea "SPRING GRAY 3-15 PSIG RGLTR RPC 243"
drag, startPoint x: 331, startPoint y: 57, endPoint x: 116, endPoint y: 55, distance: 215.5
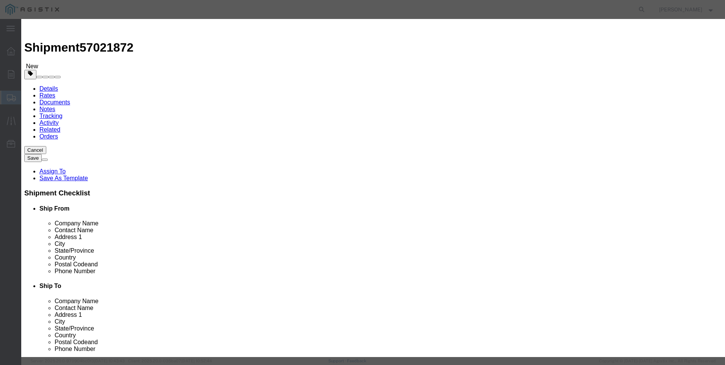
click div "Add content Commodity library Product Name SPRING GRAY 3-15 PSIG RGLTR RPC 243 …"
click td "Model:"
drag, startPoint x: 335, startPoint y: 60, endPoint x: 167, endPoint y: 60, distance: 168.5
click div "Product Name SPRING GRAY 3-15 PSIG RGLTR RPC 243 M449179"
click textarea
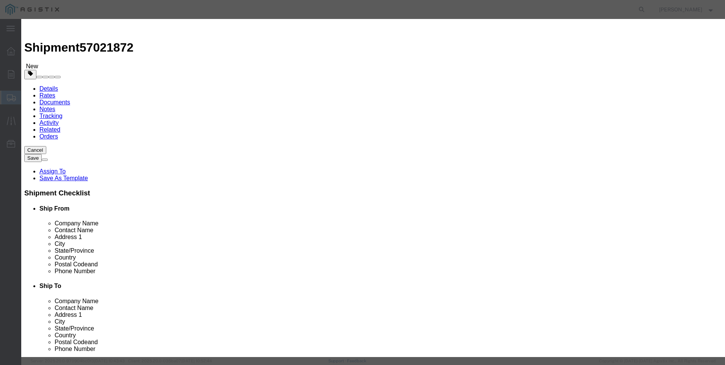
paste textarea "SPRING GRAY 3-15 PSIG RGLTR RPC 243"
drag, startPoint x: 328, startPoint y: 58, endPoint x: 143, endPoint y: 46, distance: 185.5
click div "Commodity library Product Name SPRING GRAY 3-15 PSIG RGLTR RPC 243 M449179 Piec…"
click input "text"
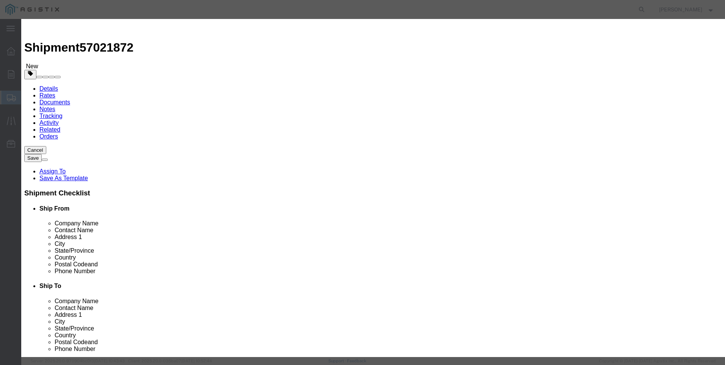
click select "Select 50 55 60 65 70 85 92.5 100 125 175 250 300 400"
click button "Save & Add Another"
click input "text"
click td "Name: ORIFICE REPLACEMENT 3/8""
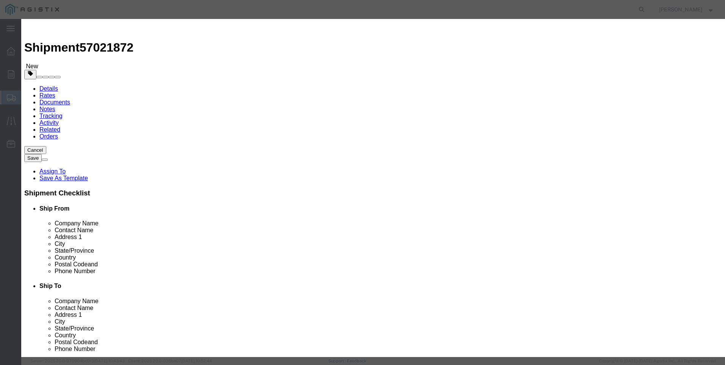
drag, startPoint x: 320, startPoint y: 58, endPoint x: 169, endPoint y: 58, distance: 151.0
click div "Product Name ORIFICE REPLACEMENT 3/8" M447273"
click textarea
paste textarea "ORIFICE REPLACEMENT 3/8""
drag, startPoint x: 318, startPoint y: 57, endPoint x: 146, endPoint y: 57, distance: 171.9
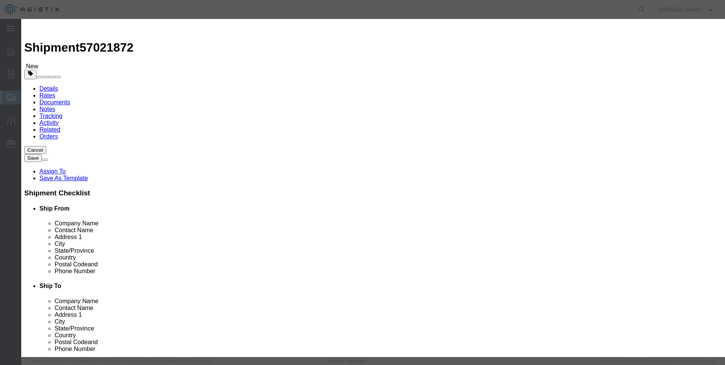
click div "Product Name ORIFICE REPLACEMENT 3/8" M447273"
click input "text"
click select "Select 50 55 60 65 70 85 92.5 100 125 175 250 300 400"
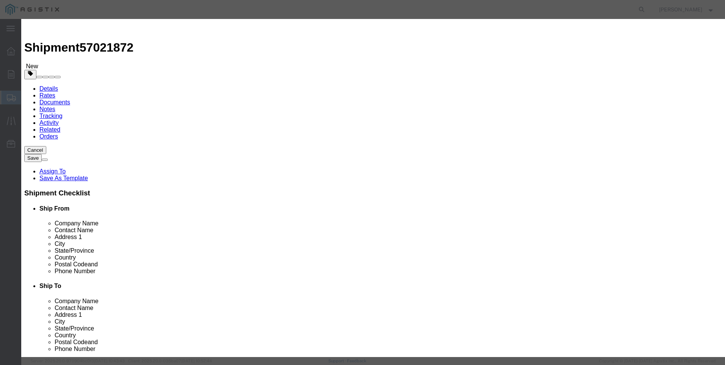
click button "Save & Add Another"
click input "text"
click td "Name: ORIFICE 3/4" REGULATOR BRASS NUMBERED"
drag, startPoint x: 341, startPoint y: 57, endPoint x: 141, endPoint y: 48, distance: 200.5
click div "Commodity library Product Name ORIFICE 3/4" REGULATOR BRASS NUMBERED M447746 Pi…"
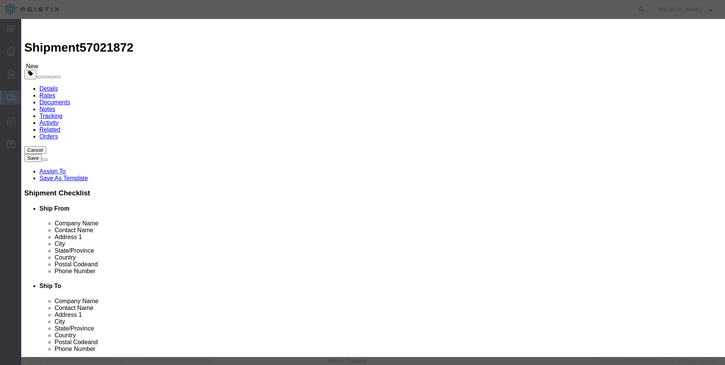
click textarea
paste textarea "ORIFICE 3/4" REGULATOR BRASS NUMBERED"
drag, startPoint x: 339, startPoint y: 55, endPoint x: 96, endPoint y: 50, distance: 243.3
click div "Add content Commodity library Product Name ORIFICE 3/4" REGULATOR BRASS NUMBERE…"
click input "text"
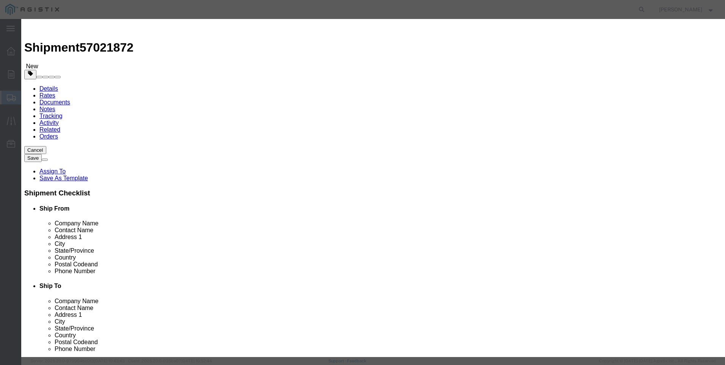
click input "text"
click select "Select 50 55 60 65 70 85 92.5 100 125 175 250 300 400"
click button "Save & Add Another"
click input "text"
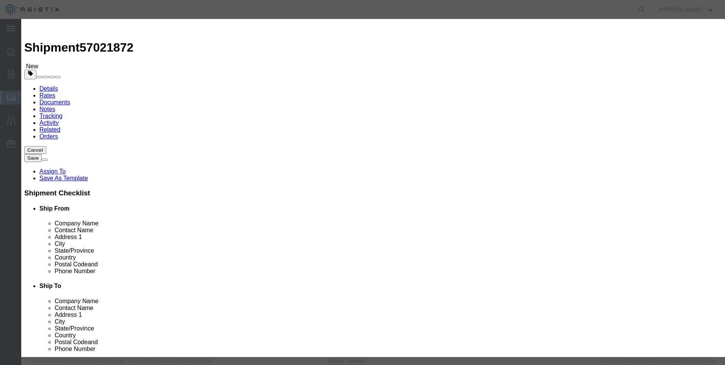
click td "Name: SPRING BLUE 5-8-1/2" RGLTR WC RPC 243"
drag, startPoint x: 334, startPoint y: 58, endPoint x: 156, endPoint y: 57, distance: 178.3
click div "Product Name SPRING BLUE 5-8-1/2" RGLTR WC RPC 243 M449178"
click textarea
paste textarea "SPRING BLUE 5-8-1/2" RGLTR WC RPC 243"
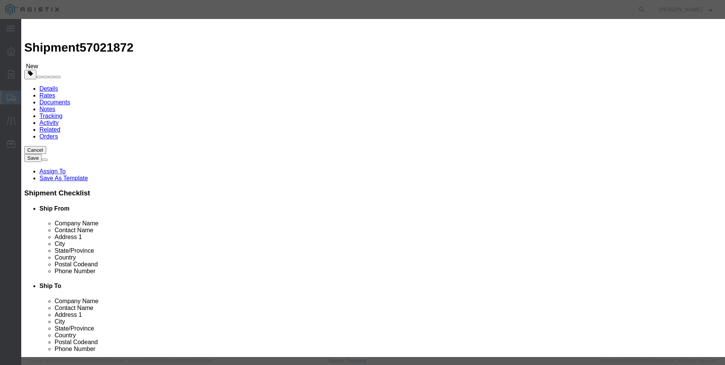
drag, startPoint x: 273, startPoint y: 58, endPoint x: 123, endPoint y: 57, distance: 149.9
click div "Add content Commodity library Product Name SPRING BLUE 5-8-1/2" RGLTR WC RPC 24…"
click input "text"
click button "Save & Add Another"
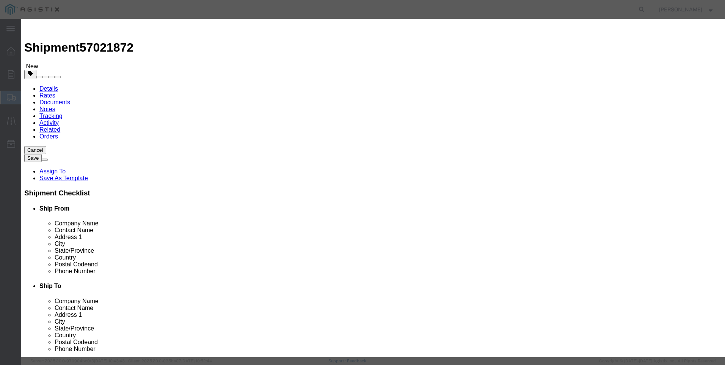
click div
click icon
click select "Select 50 55 60 65 70 85 92.5 100 125 175 250 300 400"
click button "Save & Add Another"
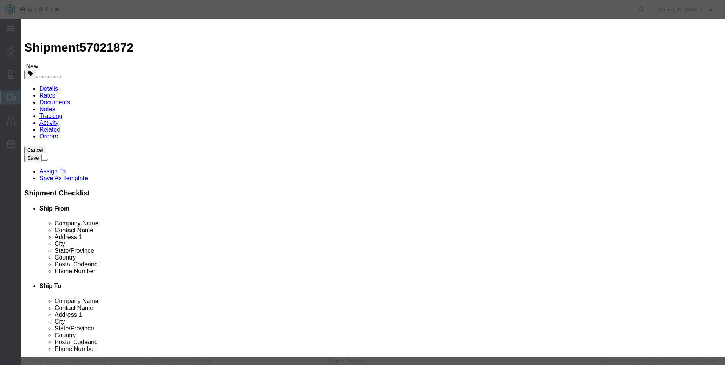
click input "M449178 / 143-08-021-01"
click textarea "SPRING BLUE 5-8-1/2" RGLTR WC RPC 243"
click input "M447271"
drag, startPoint x: 508, startPoint y: 59, endPoint x: 434, endPoint y: 53, distance: 73.8
click textarea "SPRING BLUE 5-8-1/2" RGLTR WC RPC 243"
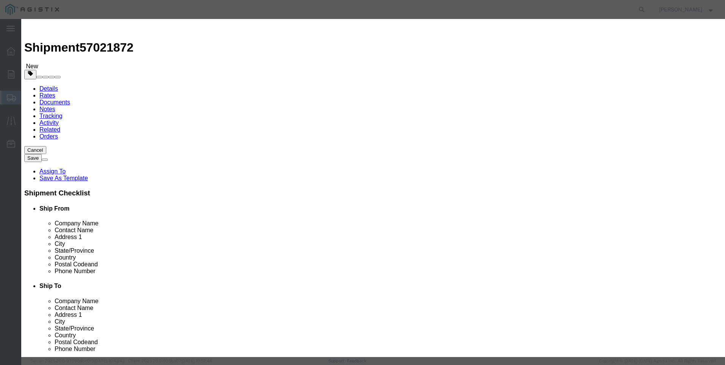
click textarea "SPRING BLUE 5-8-1/2" RGLTR WC RPC 243"
drag, startPoint x: 500, startPoint y: 58, endPoint x: 411, endPoint y: 56, distance: 88.8
click div "Description SPRING BLUE 5-8-1/2" RGLTR WC RPC 243"
click input "M447271/"
paste input "CADMIUM-WHITE SPRING KIT"
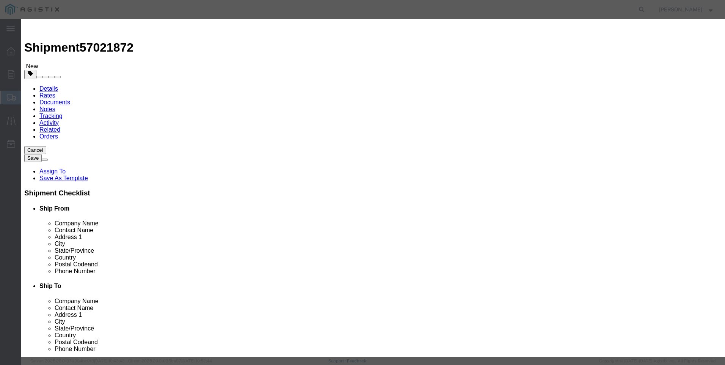
click input "1.00"
click input "2.00"
click select "Select 50 55 60 65 70 85 92.5 100 125 175 250 300 400"
click button "Save & Add Another"
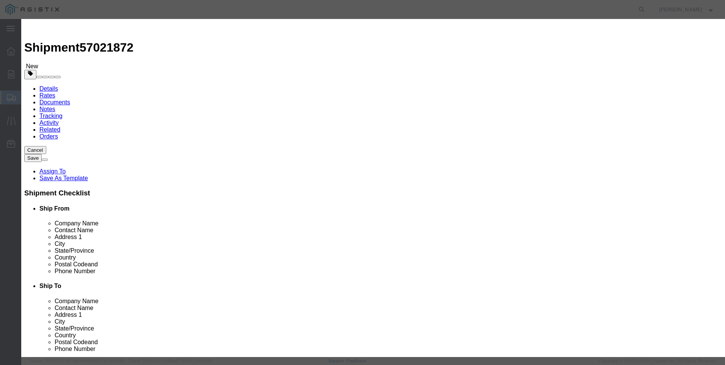
click input "M447271 / CADMIUM-WHITE SPRING KIT"
click textarea "SPRING BLUE 5-8-1/2" RGLTR WC RPC 243"
click input "4"
click select "Select 50 55 60 65 70 85 92.5 100 125 175 250 300 400"
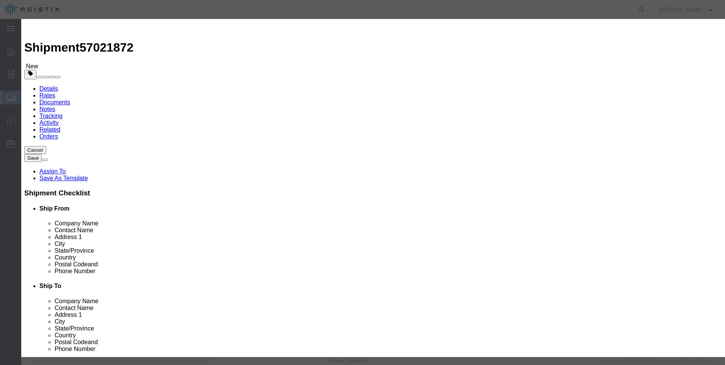
click button "Save & Add Another"
click input "M447879"
click textarea "SPRING BLUE 5-8-1/2" RGLTR WC RPC 243"
click input "5"
click label "GL Reference"
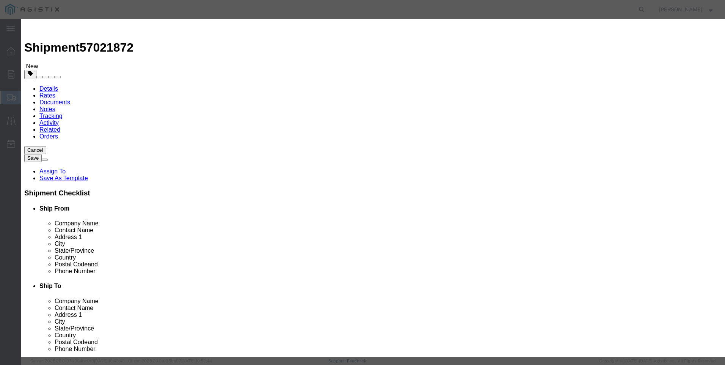
click select "Select 50 55 60 65 70 85 92.5 100 125 175 250 300 400"
click button "Save & Add Another"
click input "M447881 / 243-RPC KIT"
click textarea "SPRING BLUE 5-8-1/2" RGLTR WC RPC 243"
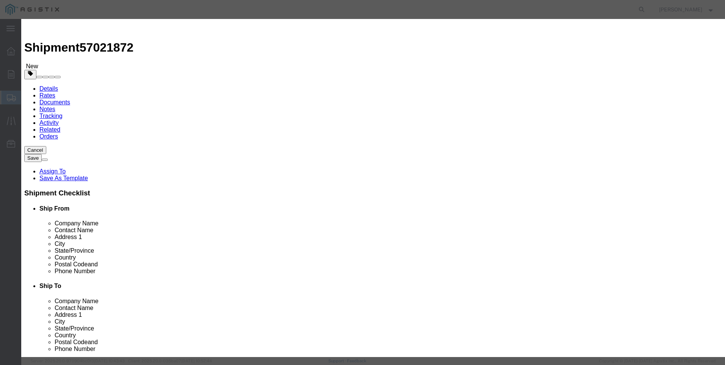
drag, startPoint x: 241, startPoint y: 57, endPoint x: 142, endPoint y: 63, distance: 99.2
click div "Product Name M449934"
click input "Product Name : This field is required."
click textarea "SPRING BLUE 5-8-1/2" RGLTR WC RPC 243"
click input "M449941"
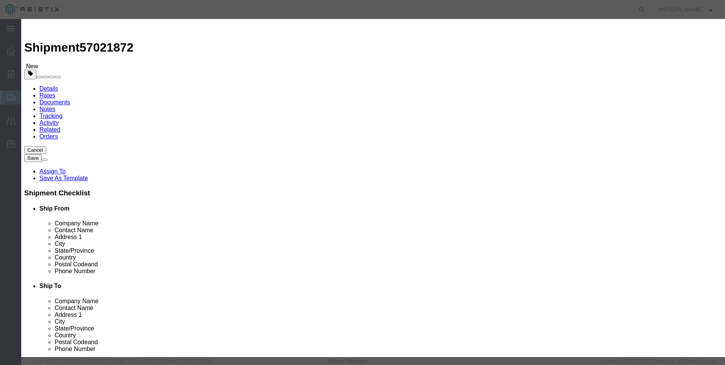
drag, startPoint x: 477, startPoint y: 58, endPoint x: 424, endPoint y: 57, distance: 53.1
click textarea "SPRING BLUE 5-8-1/2" RGLTR WC RPC 243"
click input "M449941 /"
paste input "441-57S REPAIR KIT"
click input "2"
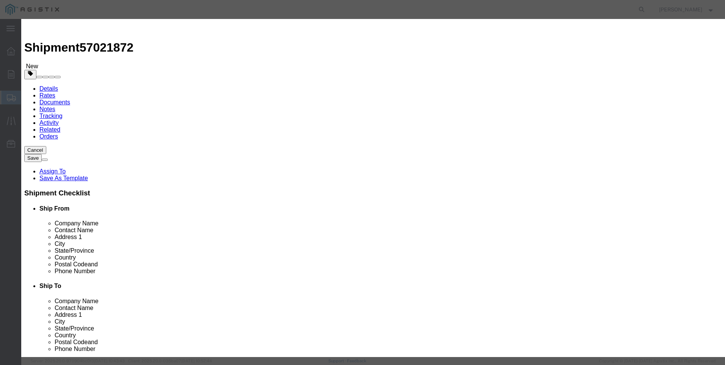
click input "356"
click select "Select 50 55 60 65 70 85 92.5 100 125 175 250 300 400"
click button "Save & Add Another"
click input "M449941 / 441-57S REPAIR KIT"
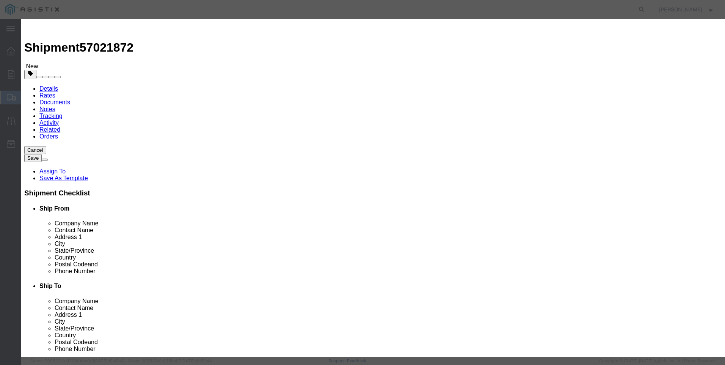
click textarea "SPRING BLUE 5-8-1/2" RGLTR WC RPC 243"
click input "3"
click textarea "SPRING BLUE 5-8-1/2" RGLTR WC RPC 243"
click input "114"
click select "Select 50 55 60 65 70 85 92.5 100 125 175 250 300 400"
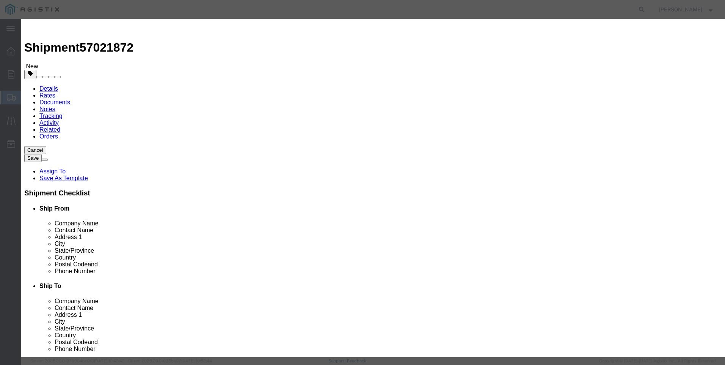
click select "Select 50 55 60 65 70 85 92.5 100 125 175 250 300 400"
click button "Save & Add Another"
click input "M449934"
click textarea "SPRING BLUE 5-8-1/2" RGLTR WC RPC 243"
click input "4"
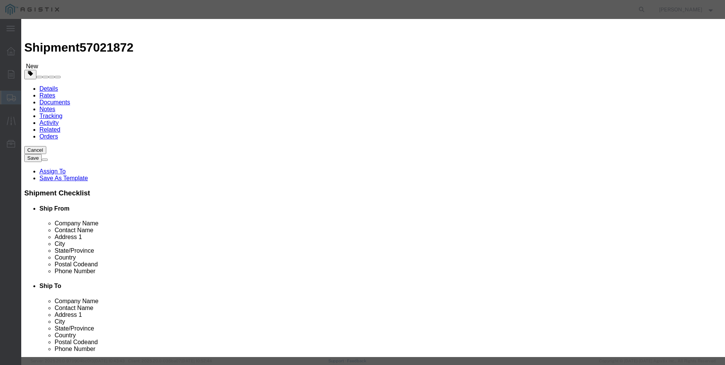
click input "3476"
click select "Select 50 55 60 65 70 85 92.5 100 125 175 250 300 400"
click button "Save & Close"
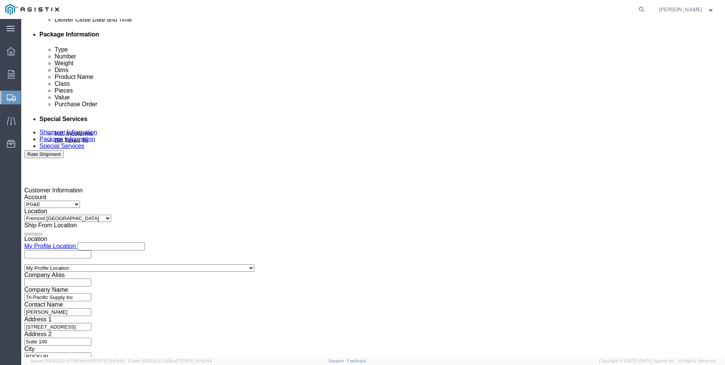
scroll to position [417, 0]
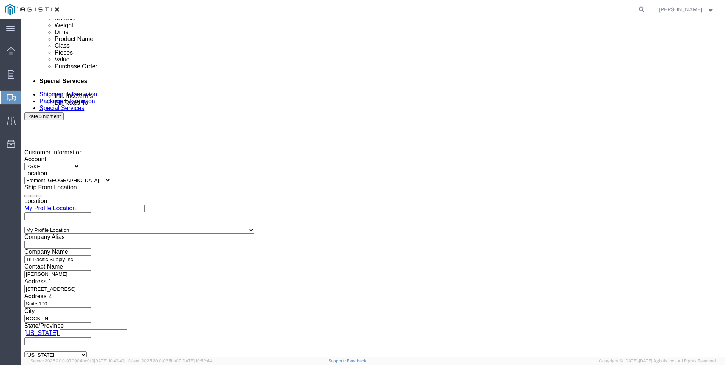
click button "Rate Shipment"
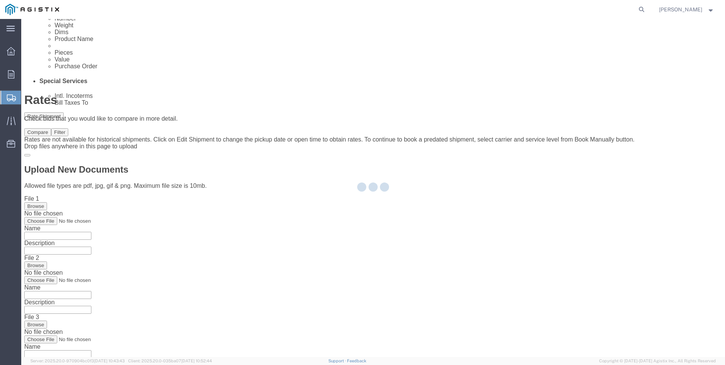
scroll to position [0, 0]
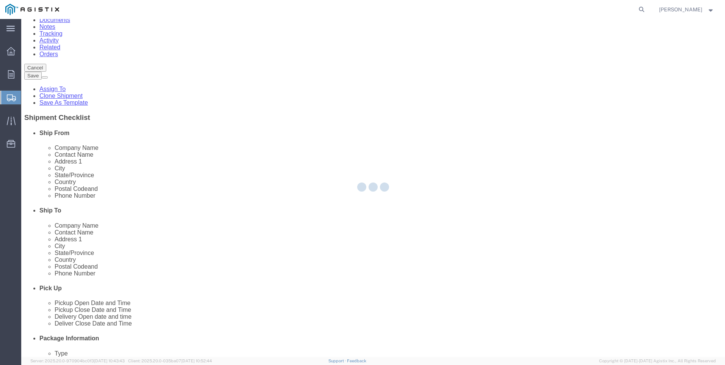
scroll to position [69, 0]
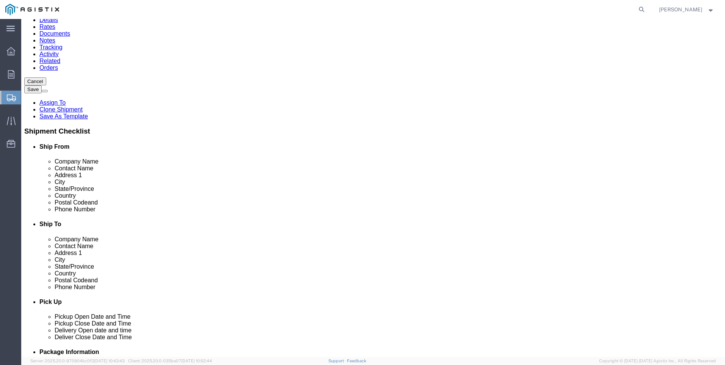
click at [0, 0] on span "Shipment Manager" at bounding box center [0, 0] width 0 height 0
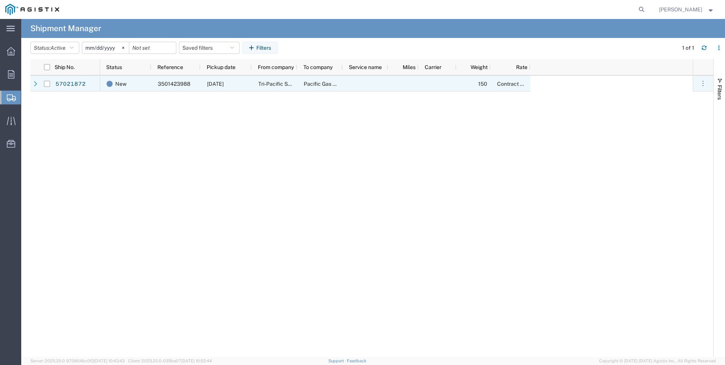
click at [162, 86] on span "3501423988" at bounding box center [174, 84] width 33 height 6
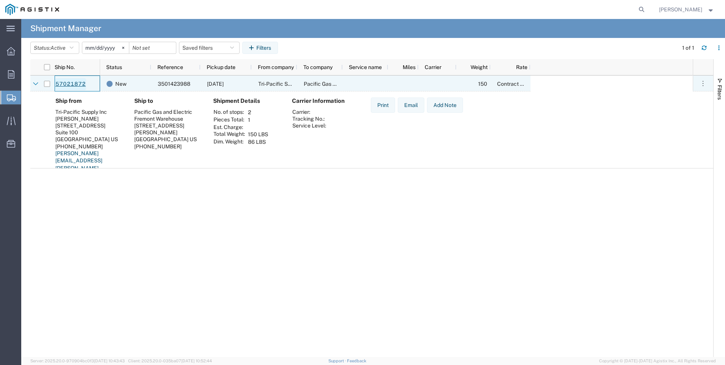
click at [71, 87] on link "57021872" at bounding box center [70, 84] width 31 height 12
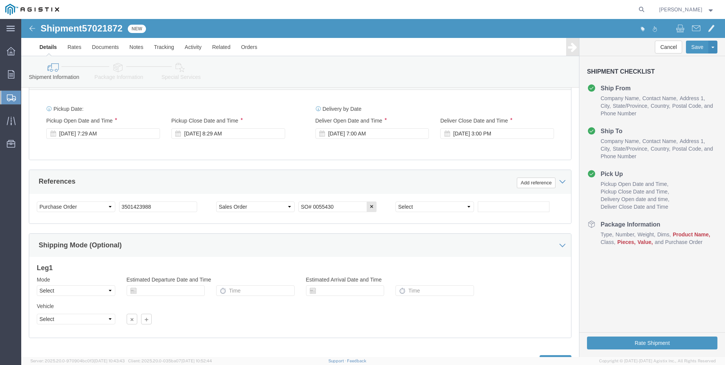
scroll to position [376, 0]
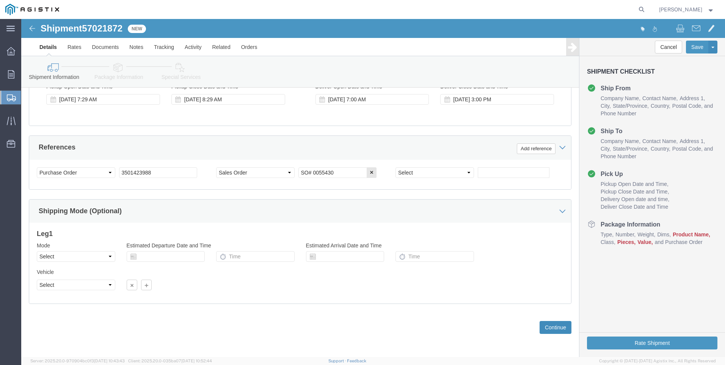
click button "Continue"
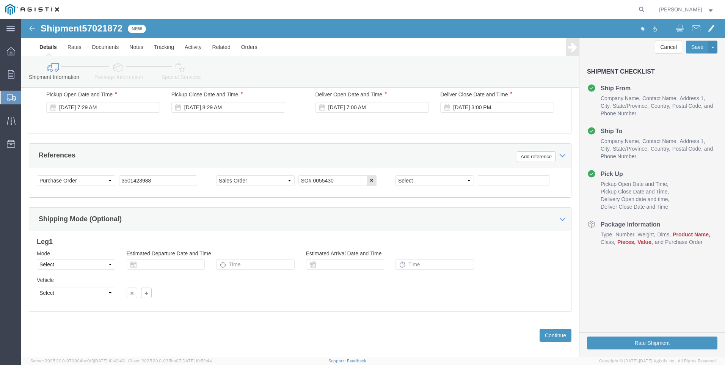
scroll to position [376, 0]
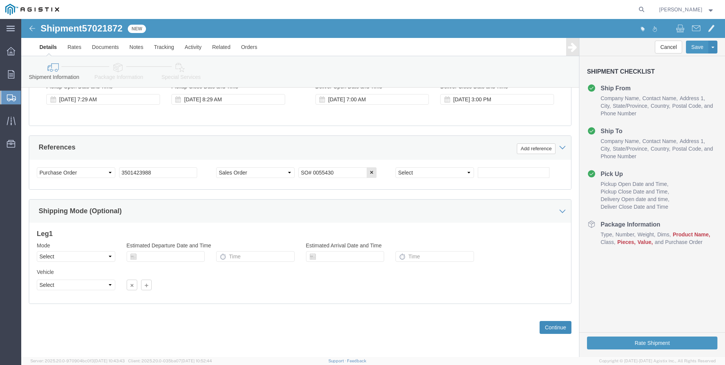
click button "Continue"
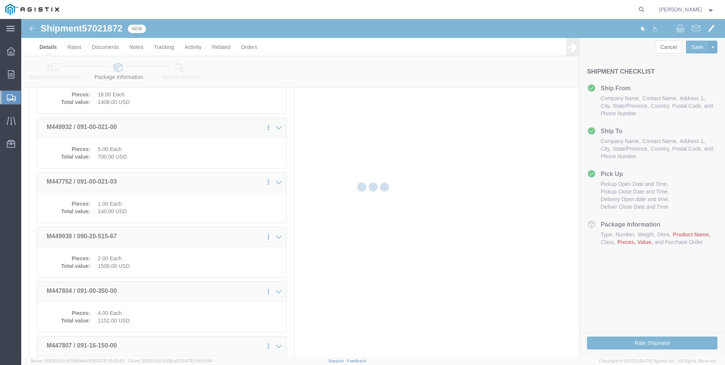
scroll to position [0, 0]
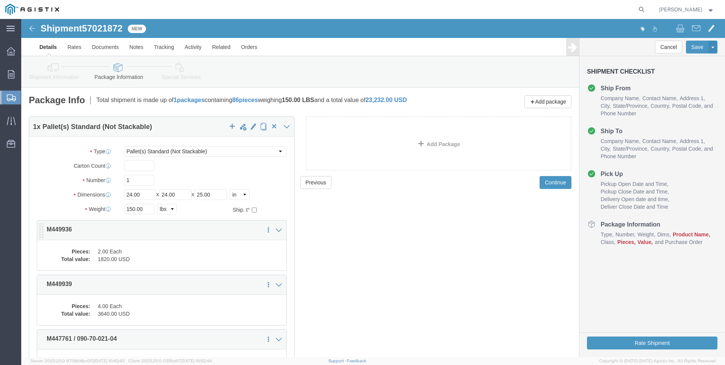
click dd "2.00 Each"
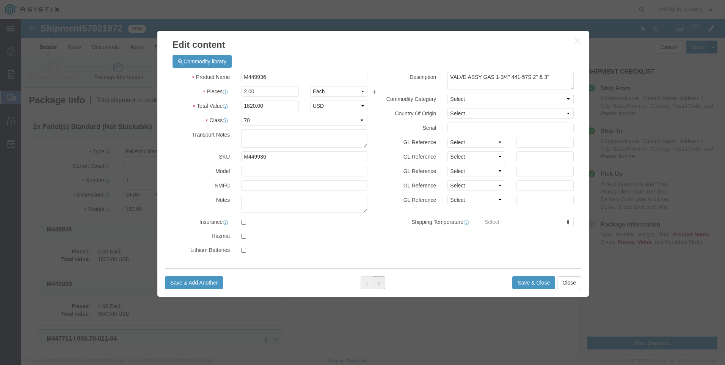
click button
click select "Select 50 55 60 65 70 85 92.5 100 125 175 250 300 400"
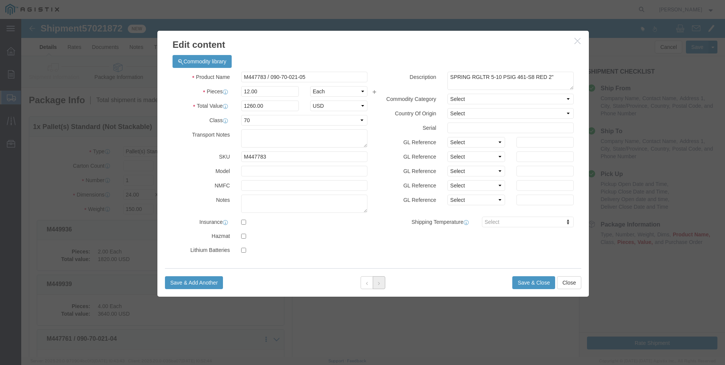
click icon
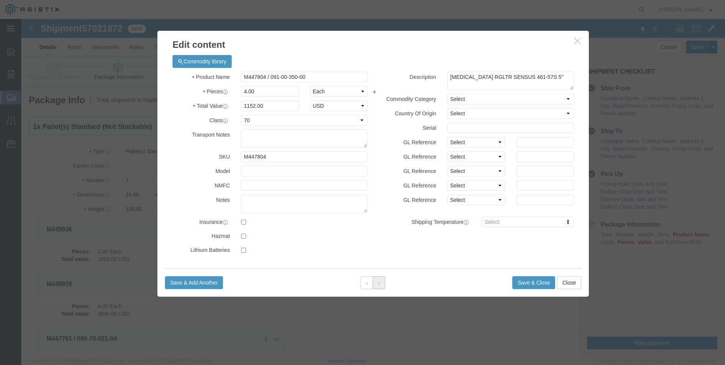
click icon
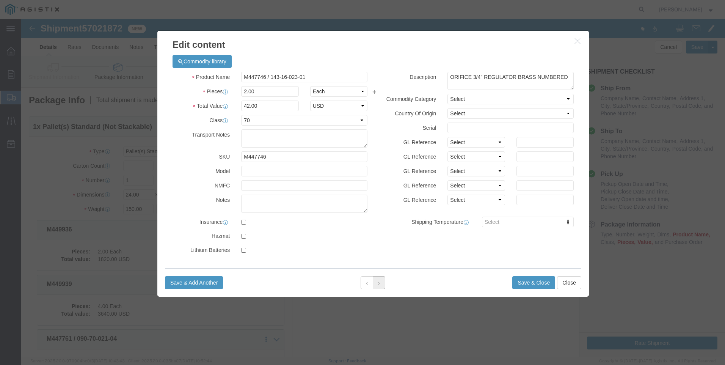
click icon
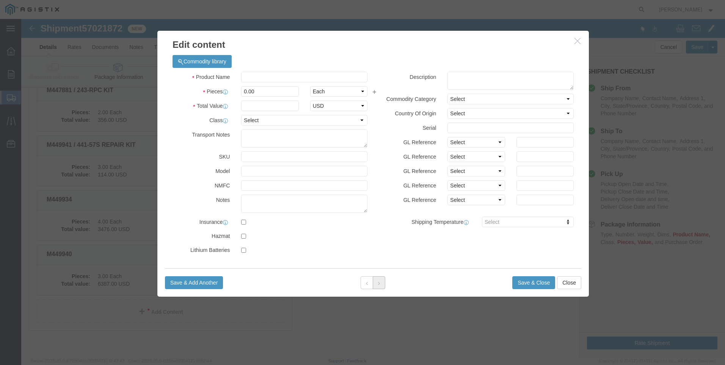
scroll to position [1129, 0]
click button
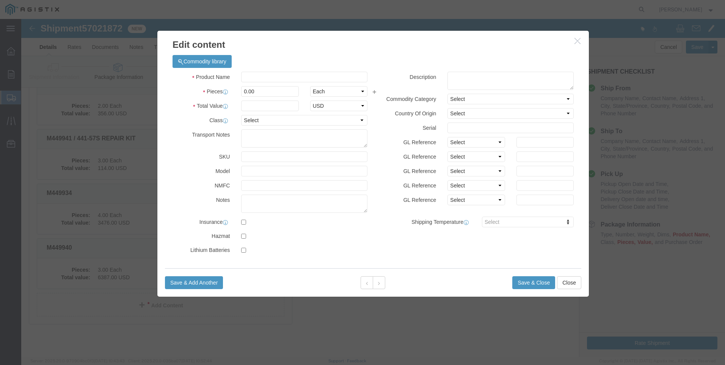
click button "button"
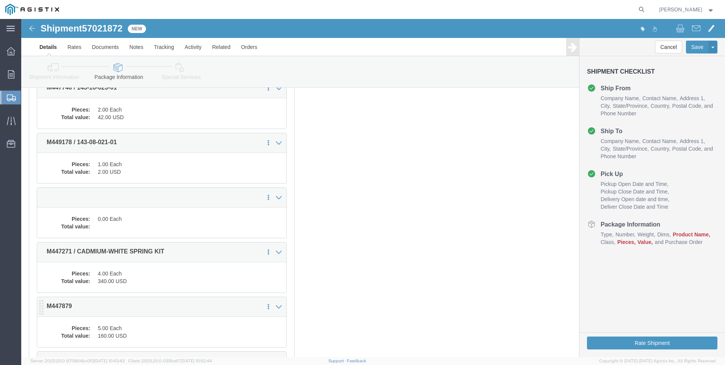
scroll to position [876, 0]
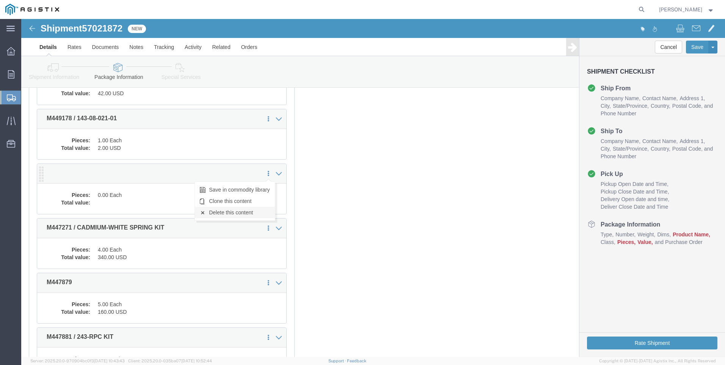
click link "Delete this content"
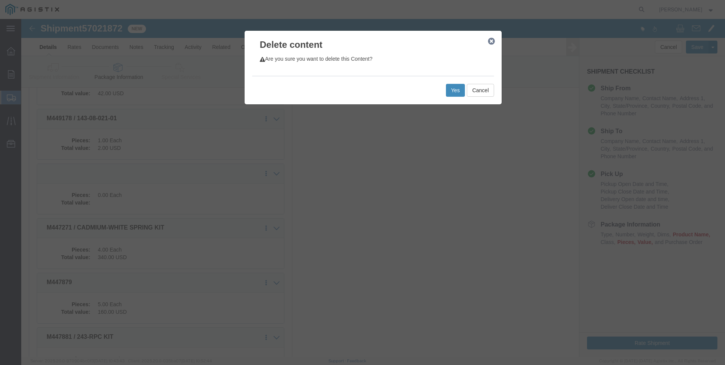
click button "Yes"
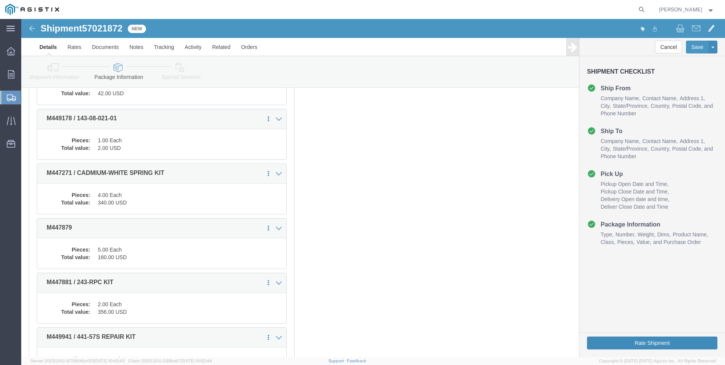
click button "Rate Shipment"
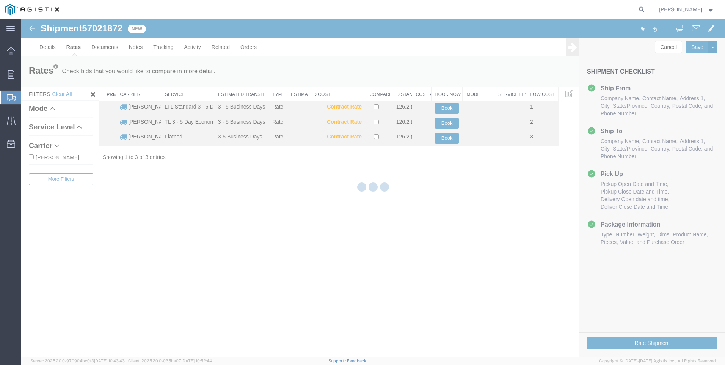
scroll to position [0, 0]
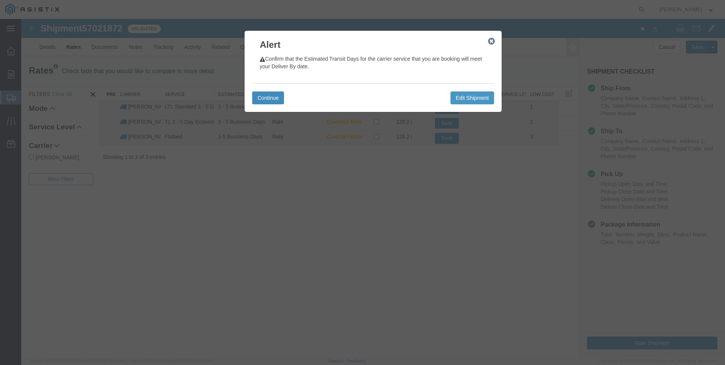
click at [271, 100] on button "Continue" at bounding box center [268, 97] width 32 height 13
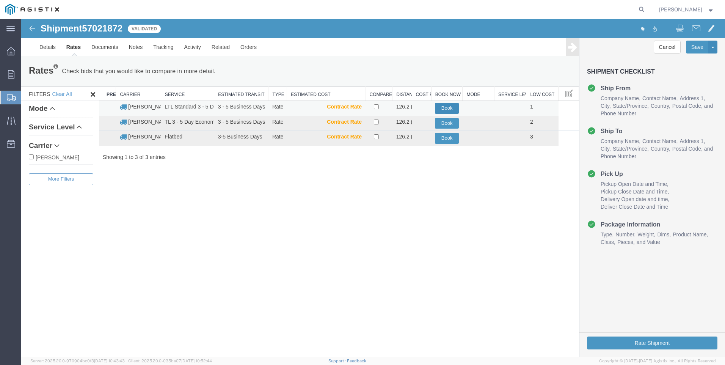
click at [447, 109] on button "Book" at bounding box center [447, 108] width 24 height 11
